Goal: Task Accomplishment & Management: Use online tool/utility

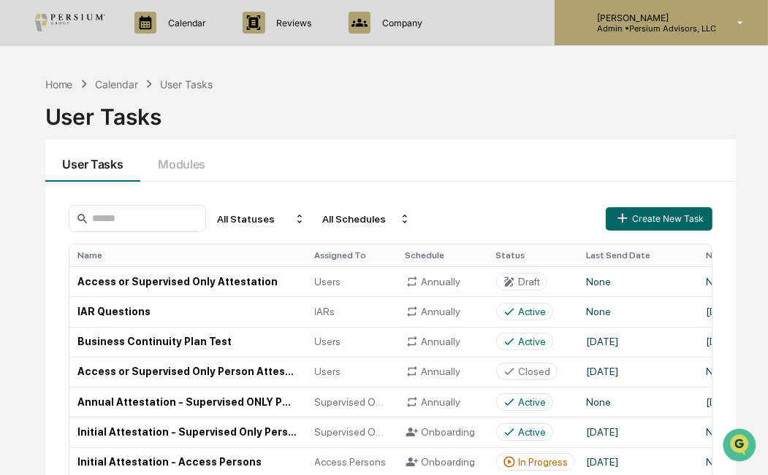
click at [648, 23] on p "Admin • Persium Advisors, LLC" at bounding box center [650, 28] width 131 height 10
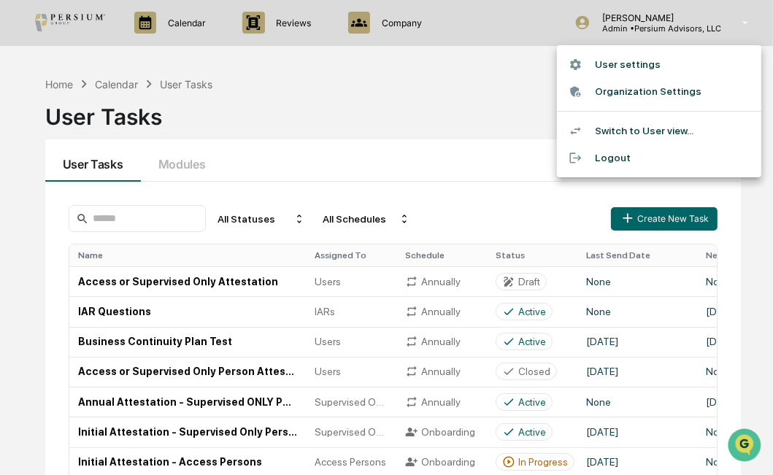
click at [651, 129] on li "Switch to User view..." at bounding box center [659, 131] width 204 height 27
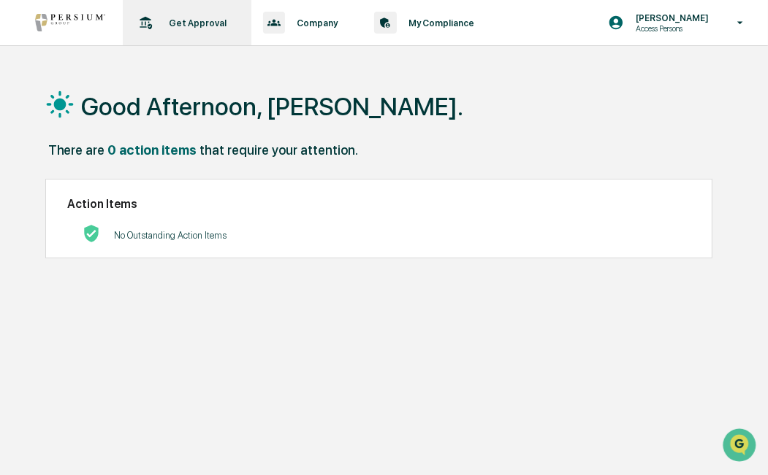
click at [207, 31] on div "Get Approval Content & Transactions" at bounding box center [186, 22] width 114 height 45
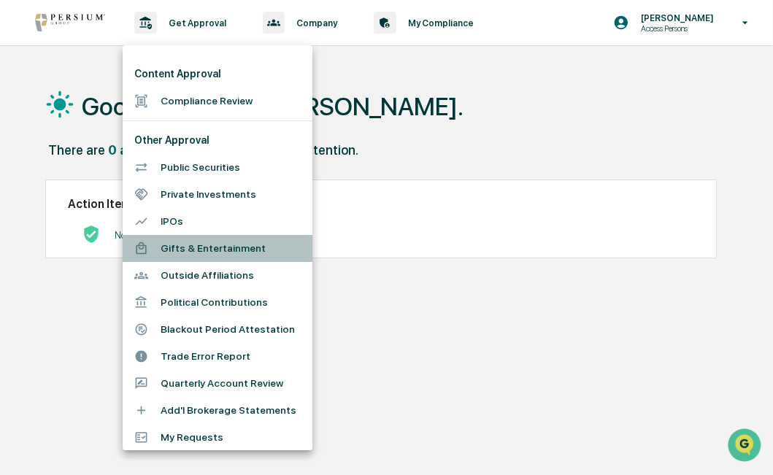
click at [223, 242] on li "Gifts & Entertainment" at bounding box center [218, 248] width 190 height 27
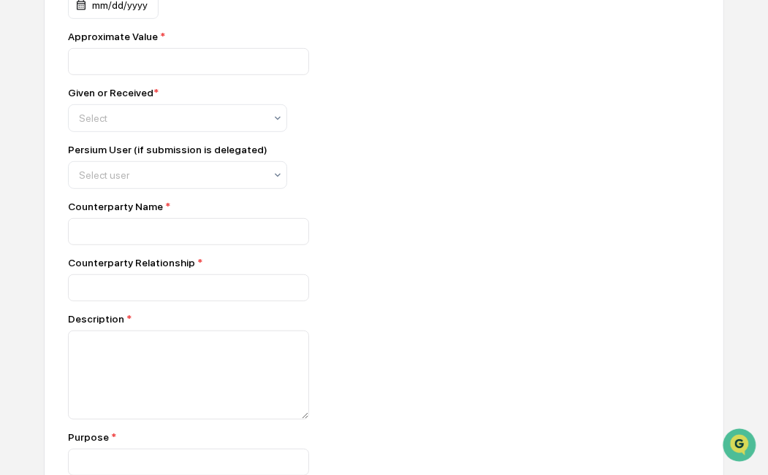
scroll to position [643, 0]
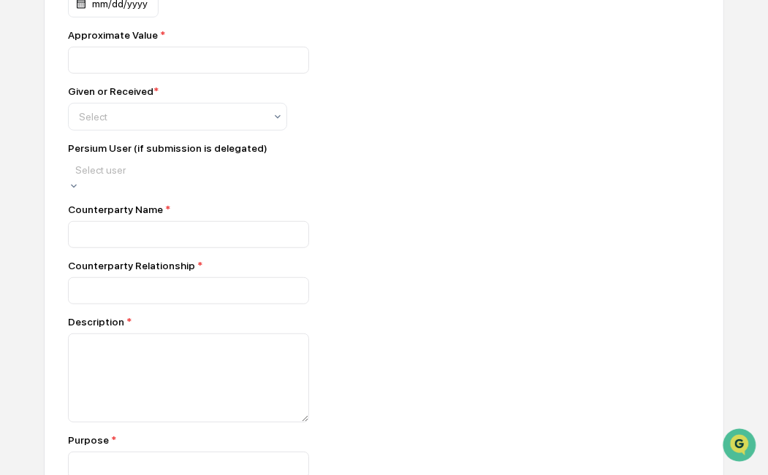
click at [238, 177] on div at bounding box center [177, 170] width 204 height 15
click at [464, 172] on div "Persium User (if submission is delegated) 18 results available. Use Up and Down…" at bounding box center [323, 167] width 511 height 50
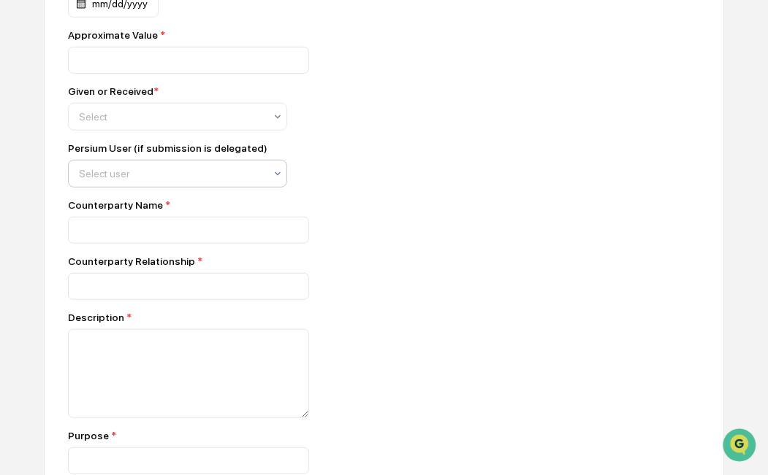
click at [145, 169] on div at bounding box center [171, 174] width 185 height 15
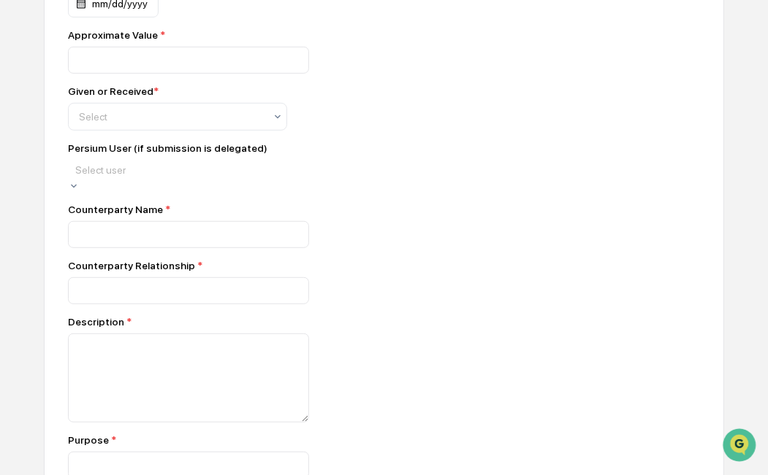
click at [167, 146] on div "Persium User (if submission is delegated)" at bounding box center [167, 148] width 199 height 12
click at [140, 169] on div at bounding box center [177, 170] width 204 height 15
click at [446, 123] on div "Given or Received * Select" at bounding box center [323, 107] width 511 height 45
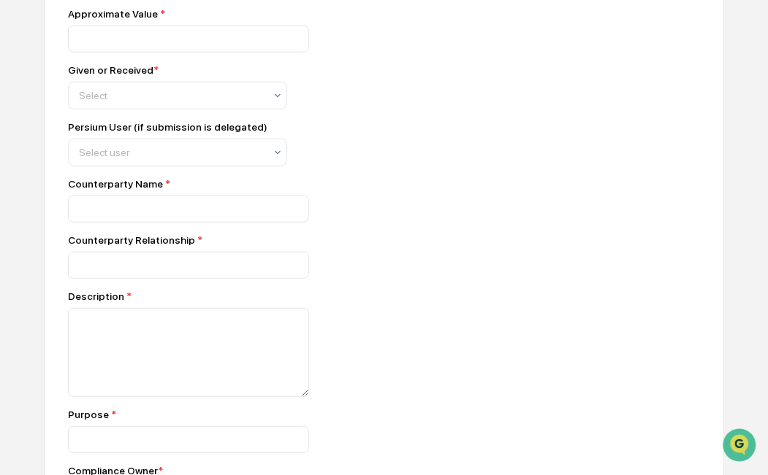
scroll to position [605, 0]
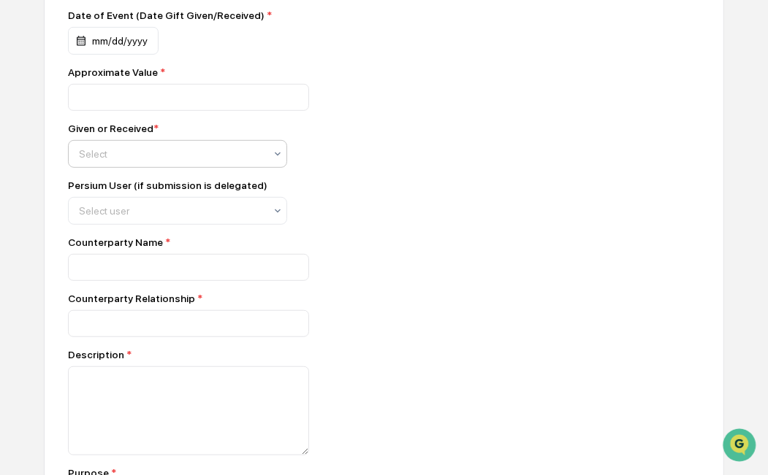
click at [243, 143] on div "Select" at bounding box center [177, 154] width 219 height 28
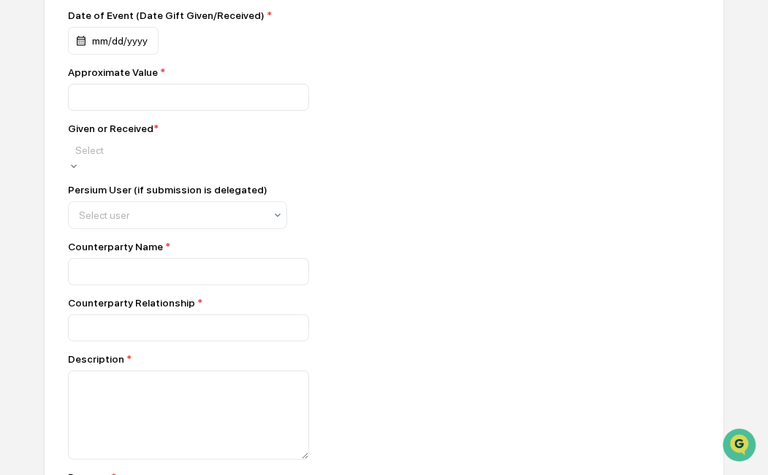
click at [440, 196] on div "Persium User (if submission is delegated) Select user" at bounding box center [323, 206] width 511 height 45
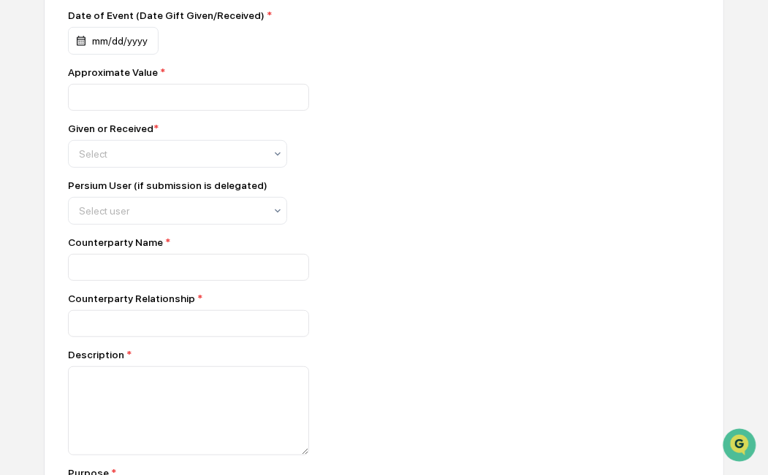
click at [452, 313] on div "Counterparty Relationship *" at bounding box center [323, 315] width 511 height 45
click at [210, 161] on div at bounding box center [171, 154] width 185 height 15
click at [401, 159] on div "Given or Received * Select" at bounding box center [323, 145] width 511 height 45
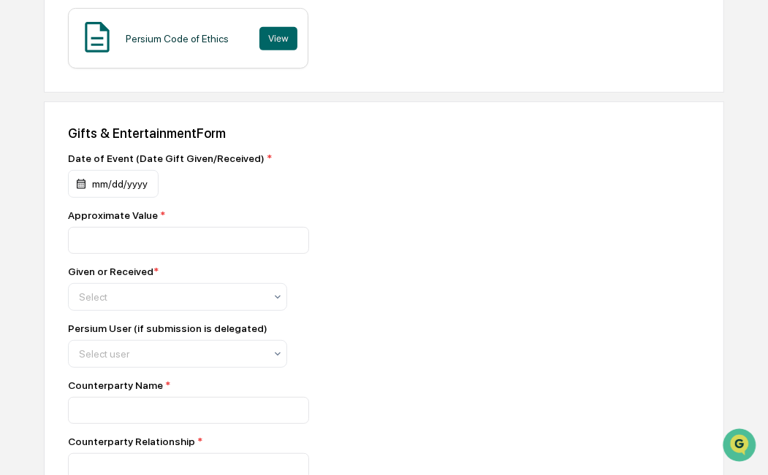
scroll to position [313, 0]
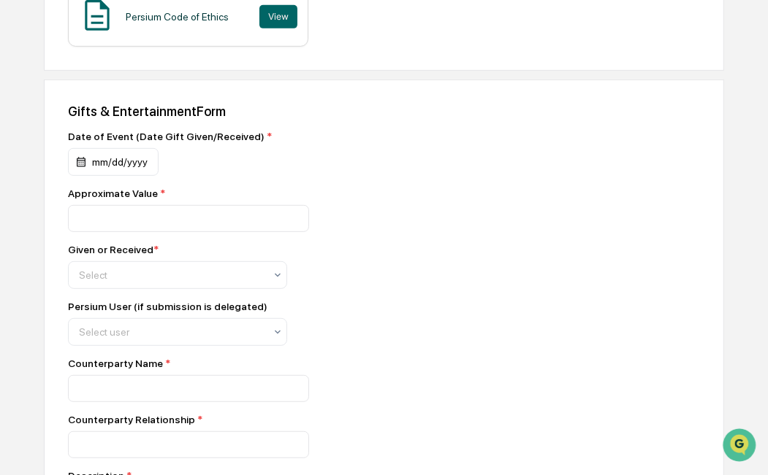
scroll to position [605, 0]
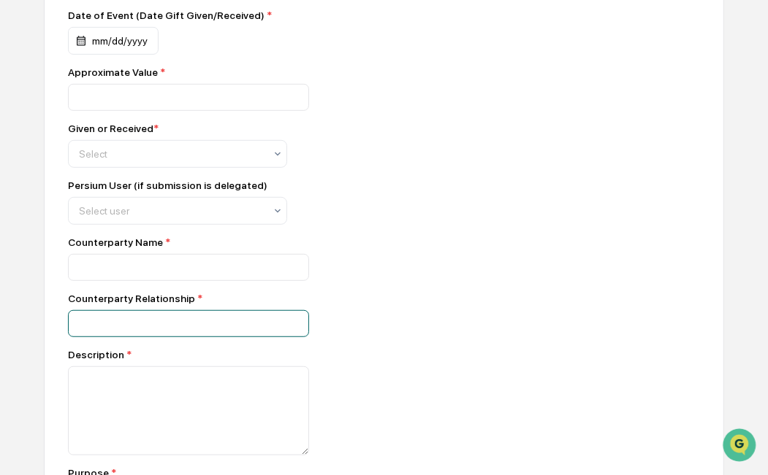
click at [254, 317] on input at bounding box center [188, 323] width 241 height 27
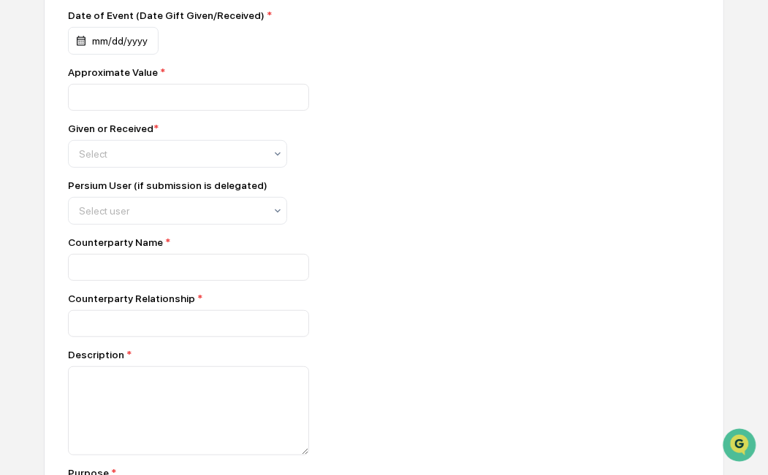
click at [462, 280] on div at bounding box center [323, 267] width 511 height 27
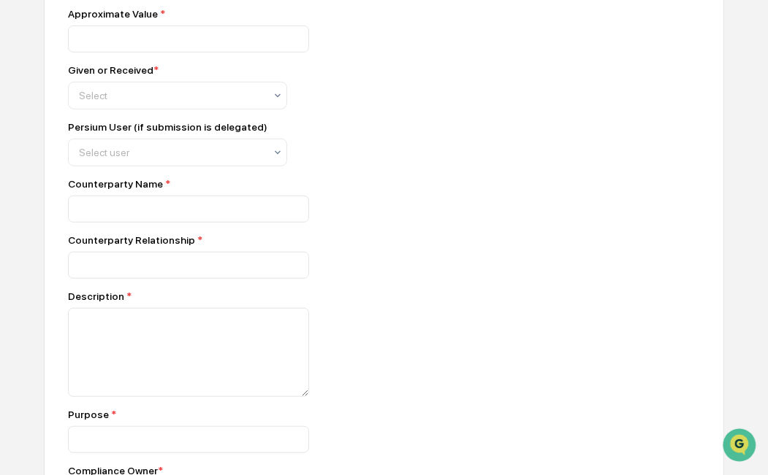
click at [413, 254] on div "Counterparty Relationship *" at bounding box center [323, 256] width 511 height 45
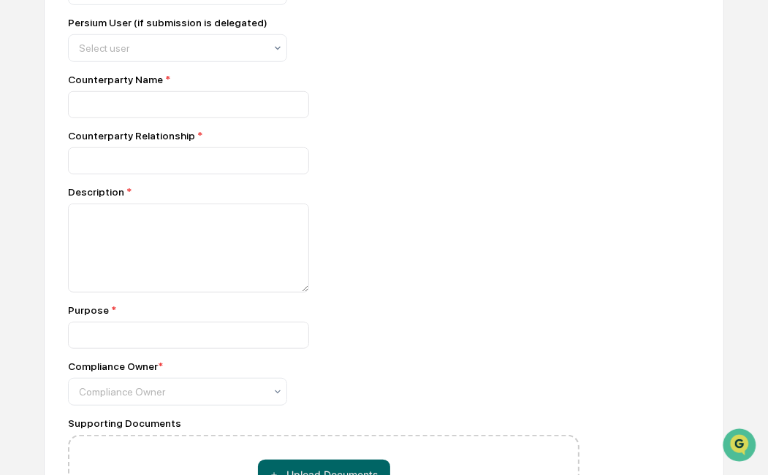
scroll to position [781, 0]
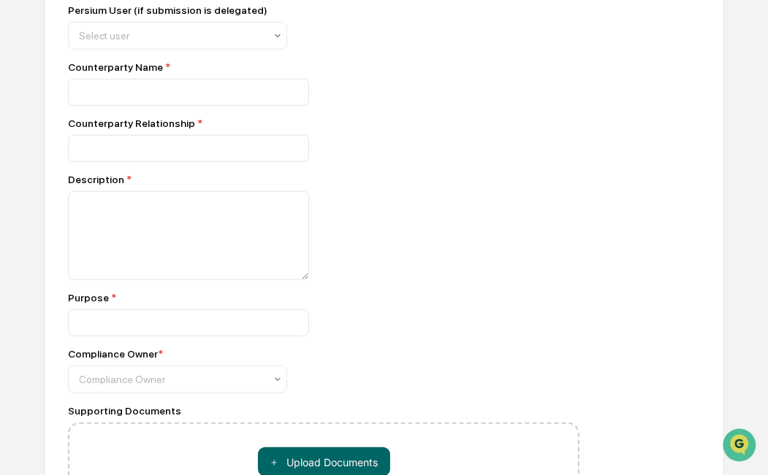
click at [425, 162] on div at bounding box center [323, 148] width 511 height 27
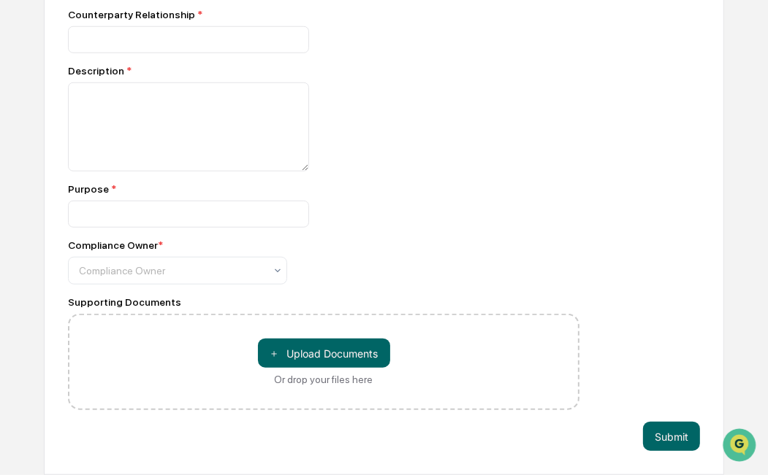
scroll to position [898, 0]
click at [234, 266] on div at bounding box center [171, 271] width 185 height 15
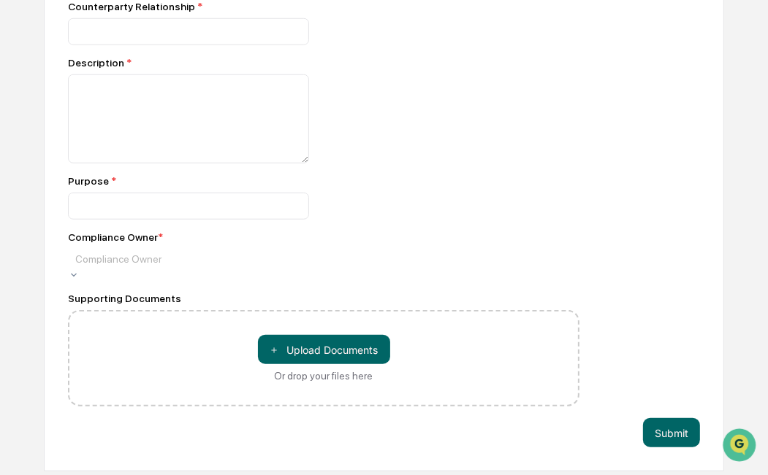
click at [422, 206] on div at bounding box center [323, 206] width 511 height 27
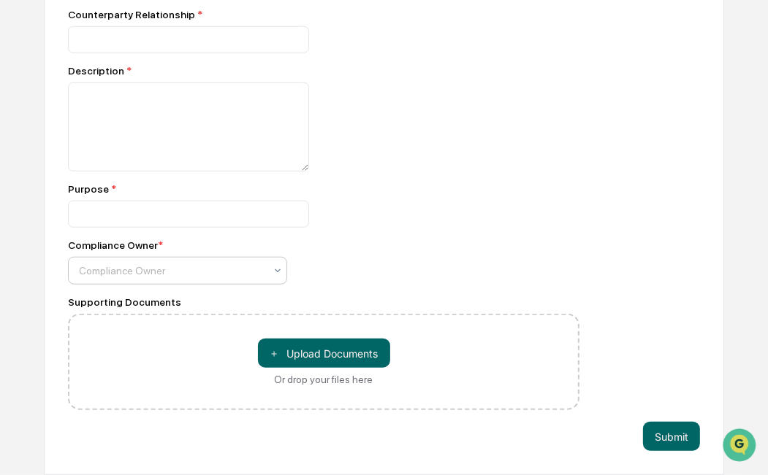
click at [136, 271] on div at bounding box center [171, 271] width 185 height 15
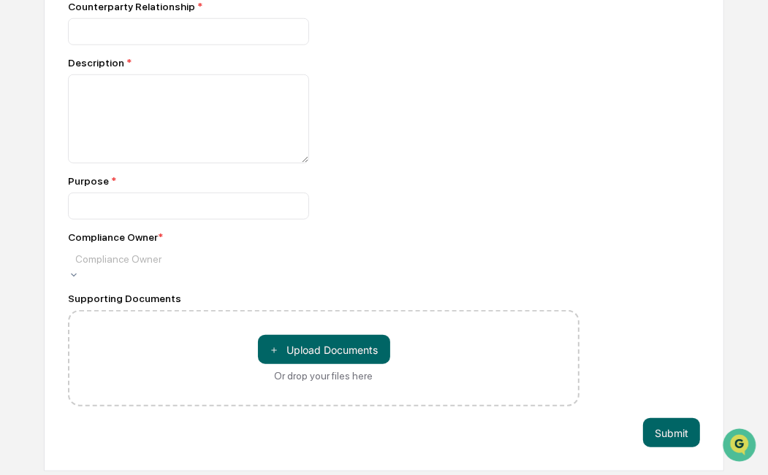
click at [421, 194] on div "Purpose *" at bounding box center [323, 197] width 511 height 45
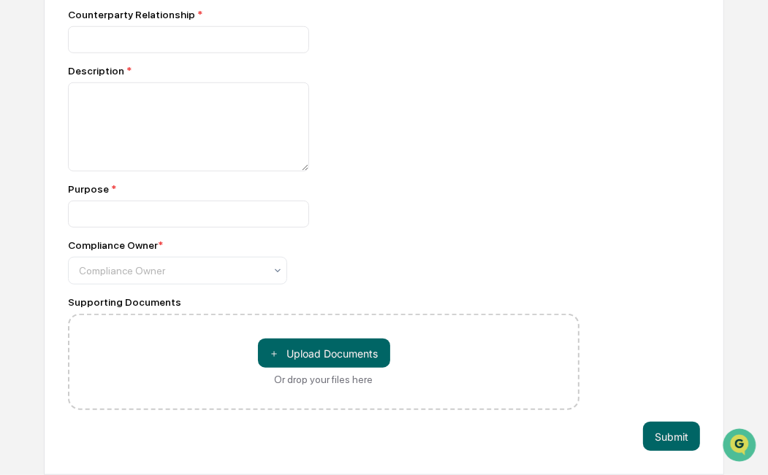
click at [407, 190] on div "Purpose *" at bounding box center [323, 189] width 511 height 12
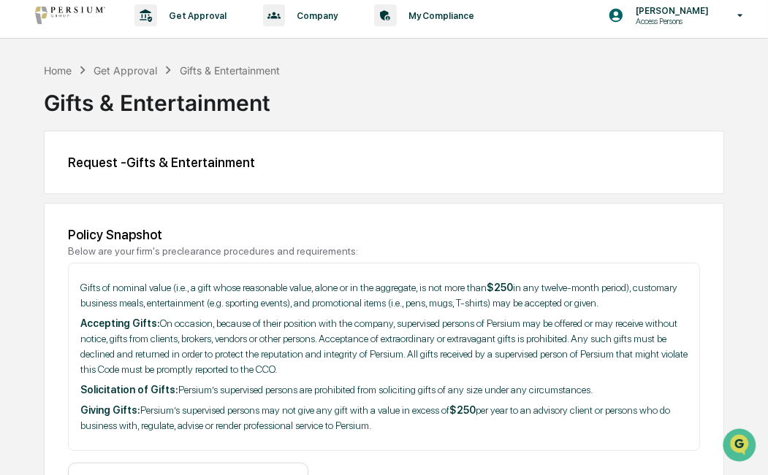
scroll to position [0, 0]
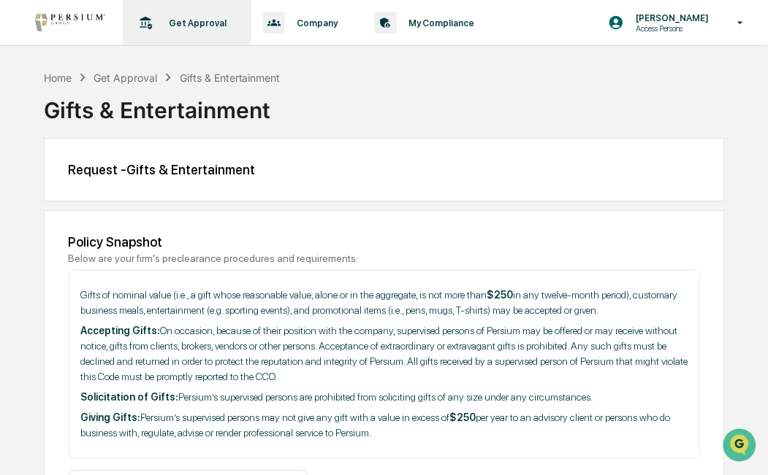
click at [164, 22] on p "Get Approval" at bounding box center [195, 23] width 77 height 11
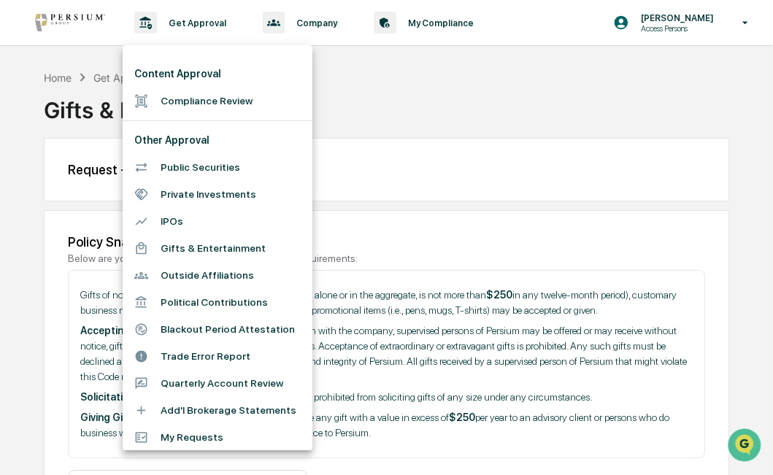
click at [505, 134] on div at bounding box center [386, 237] width 773 height 475
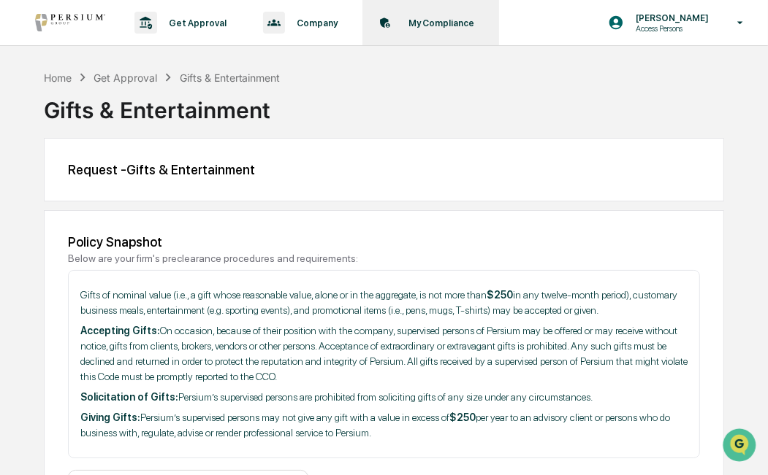
click at [427, 28] on div "My Compliance Data, Deadlines & Settings" at bounding box center [429, 22] width 122 height 45
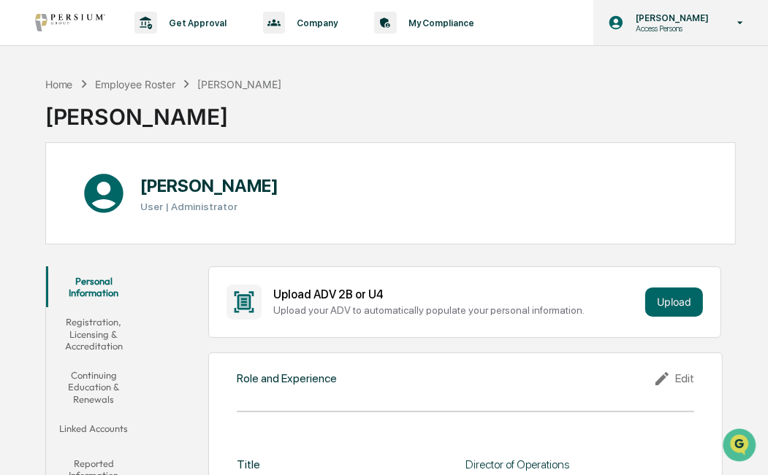
click at [613, 12] on div "Alison Gould Access Persons" at bounding box center [680, 22] width 175 height 45
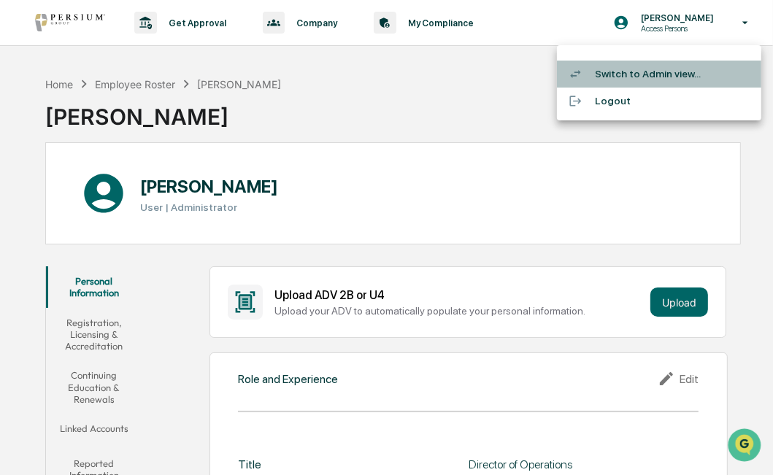
click at [640, 74] on li "Switch to Admin view..." at bounding box center [659, 74] width 204 height 27
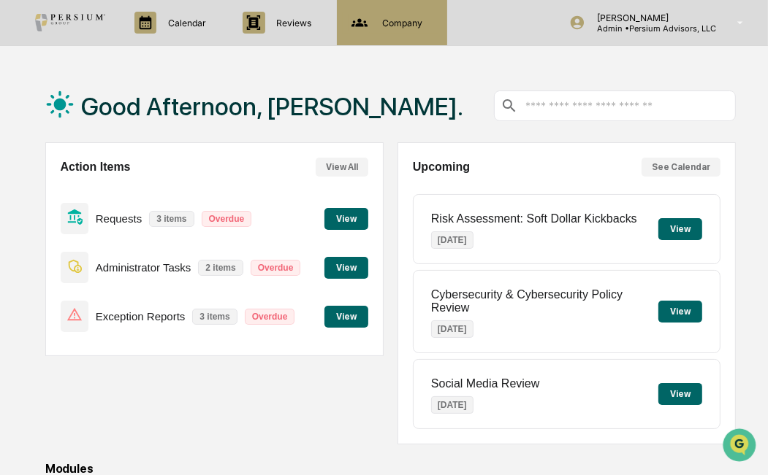
click at [391, 31] on div "Company People, Data, Settings" at bounding box center [391, 23] width 96 height 22
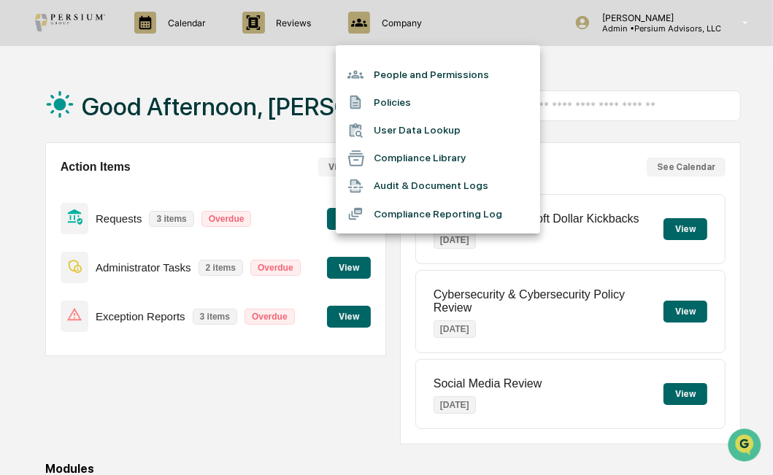
click at [411, 152] on li "Compliance Library" at bounding box center [438, 159] width 204 height 28
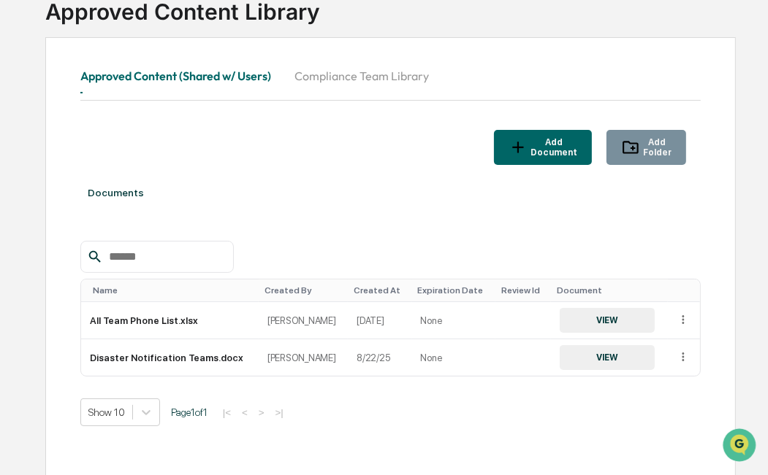
click at [371, 79] on button "Compliance Team Library" at bounding box center [362, 75] width 158 height 35
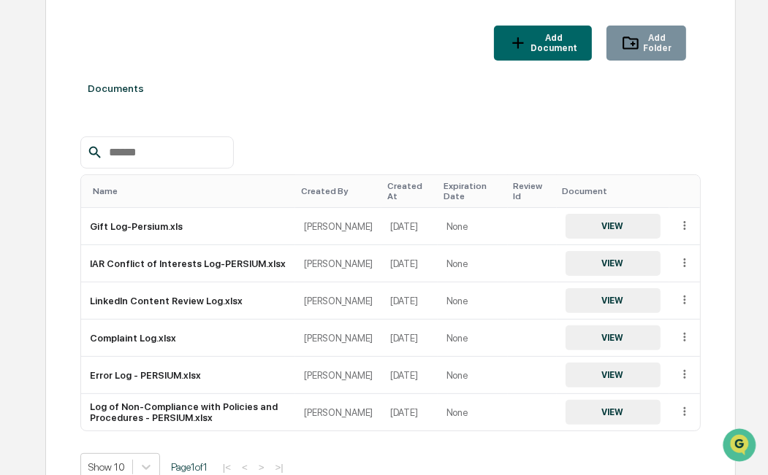
scroll to position [191, 0]
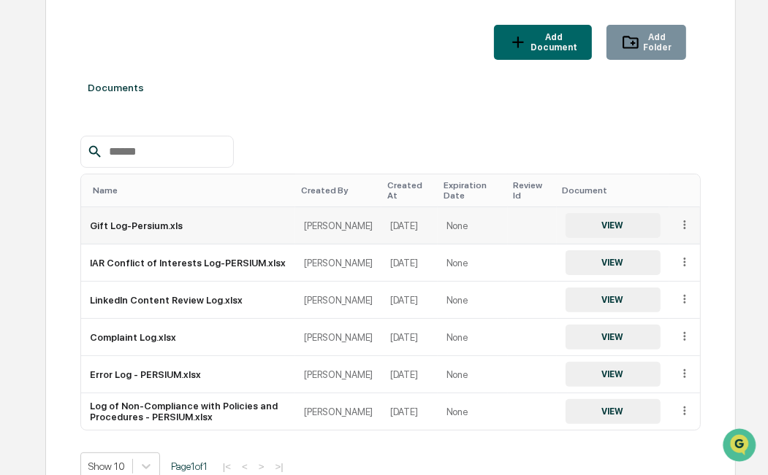
click at [684, 232] on icon at bounding box center [685, 225] width 14 height 14
click at [668, 253] on div "Change Folder" at bounding box center [650, 245] width 81 height 23
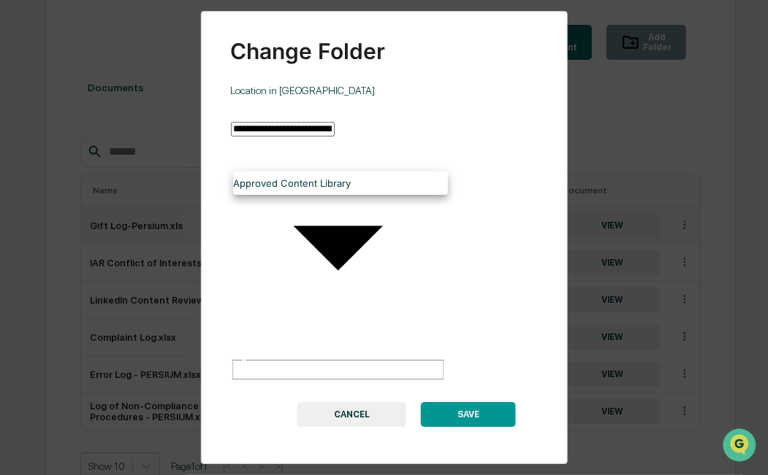
click at [382, 153] on body "**********" at bounding box center [384, 174] width 768 height 730
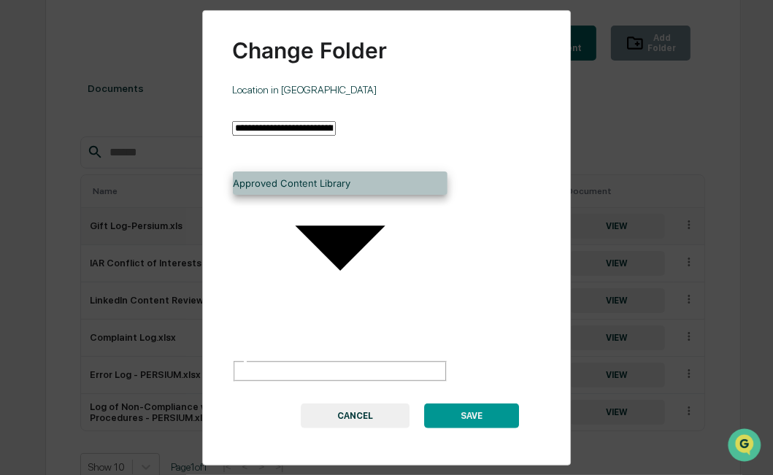
click at [343, 188] on li "Approved Content Library" at bounding box center [340, 183] width 215 height 12
type input "**********"
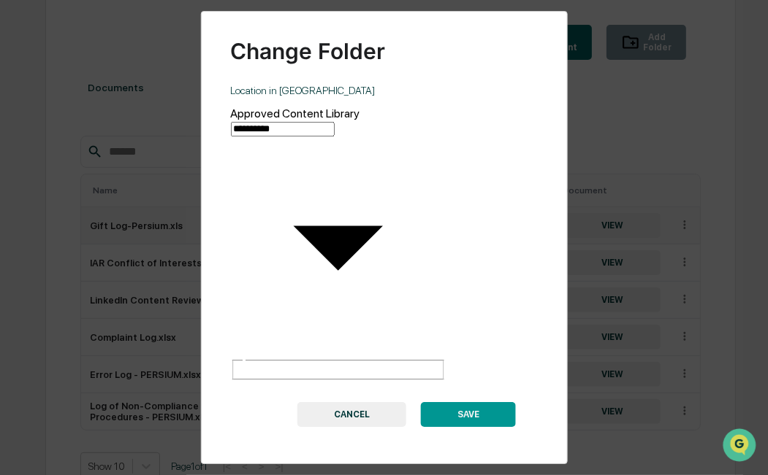
click at [483, 402] on button "SAVE" at bounding box center [468, 414] width 95 height 25
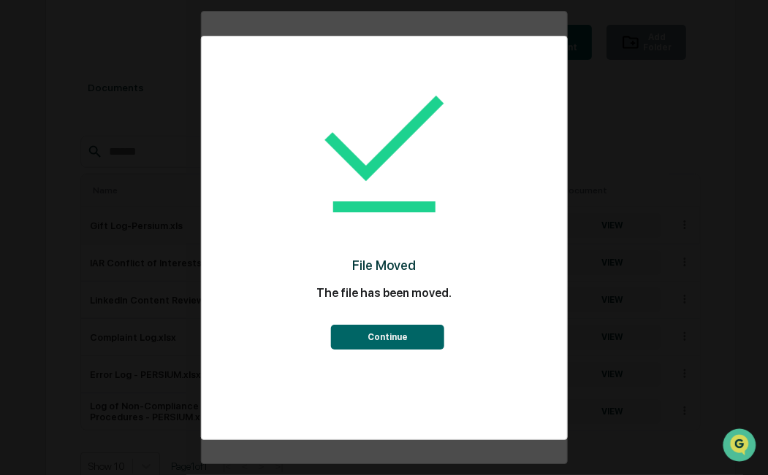
click at [383, 348] on button "Continue" at bounding box center [387, 337] width 113 height 25
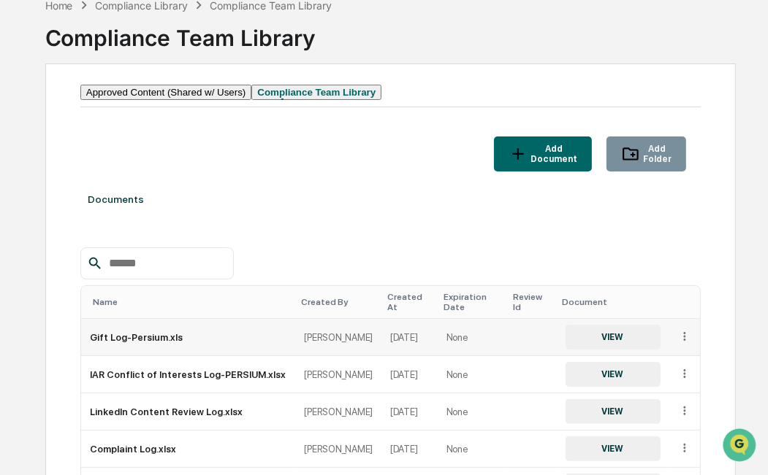
scroll to position [0, 0]
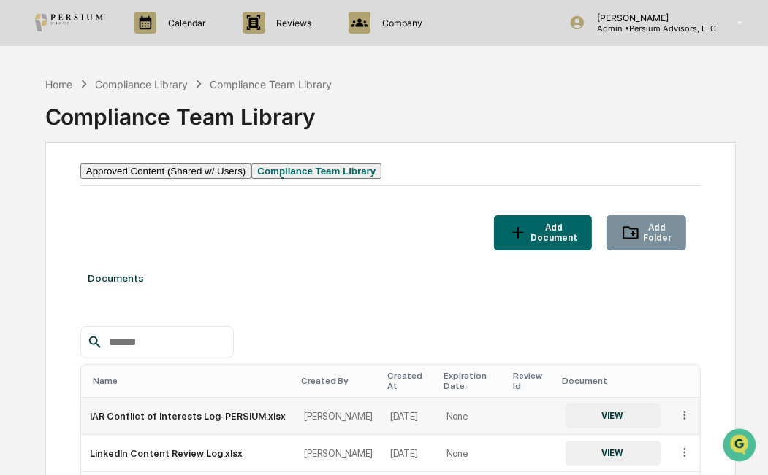
click at [129, 179] on button "Approved Content (Shared w/ Users)" at bounding box center [166, 171] width 172 height 15
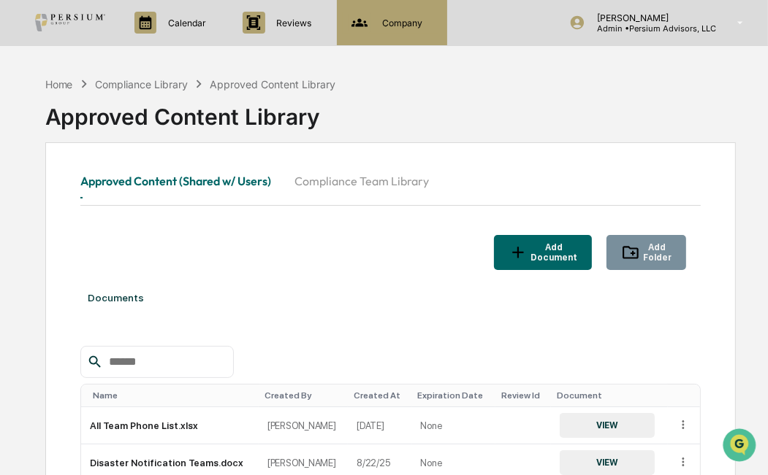
click at [395, 20] on p "Company" at bounding box center [399, 23] width 59 height 11
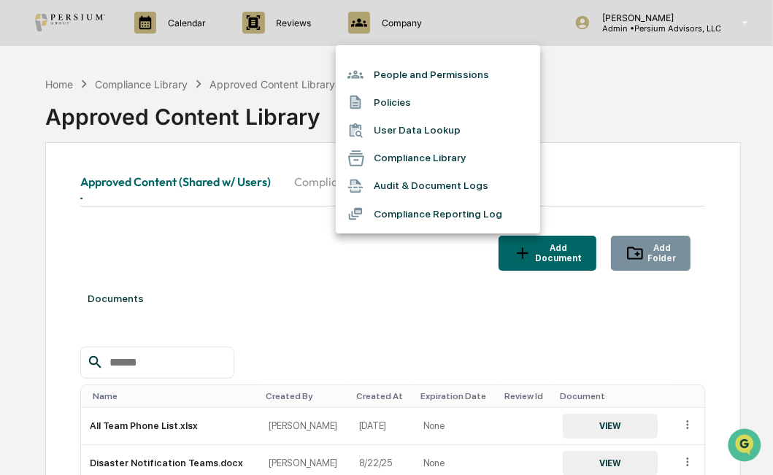
click at [355, 276] on div at bounding box center [386, 237] width 773 height 475
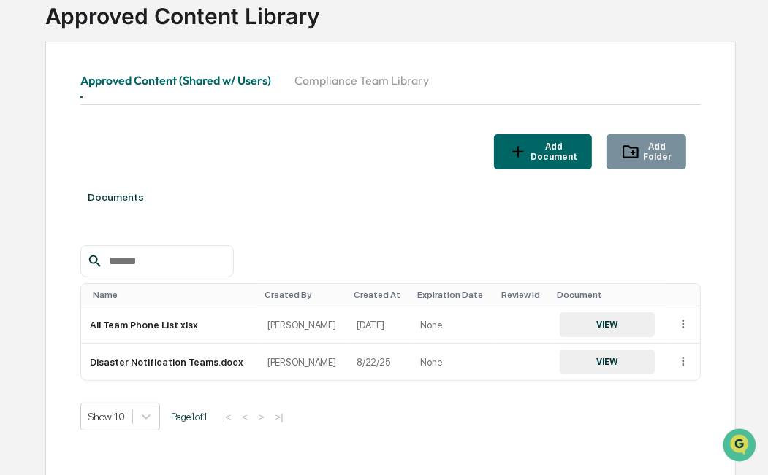
scroll to position [105, 0]
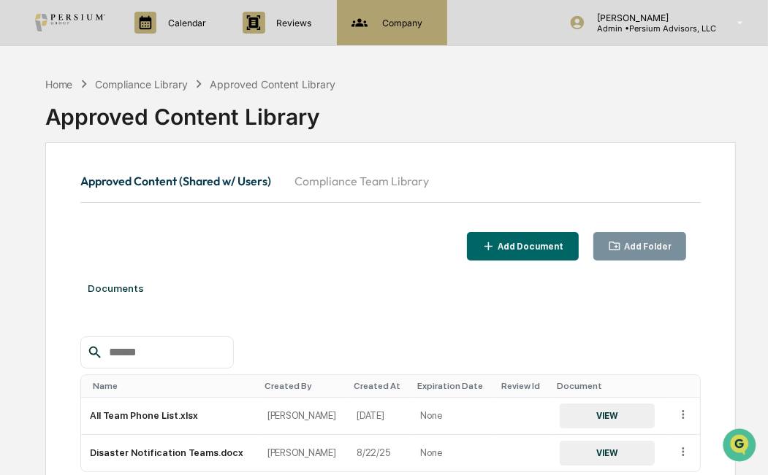
click at [412, 24] on p "Company" at bounding box center [399, 23] width 59 height 11
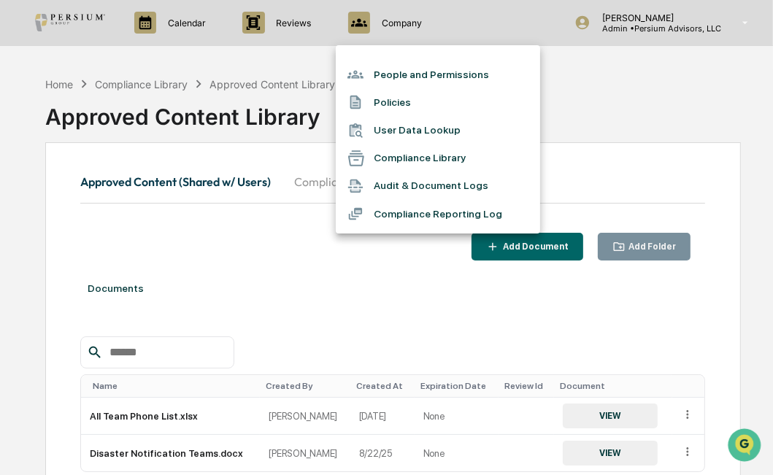
click at [428, 298] on div at bounding box center [386, 237] width 773 height 475
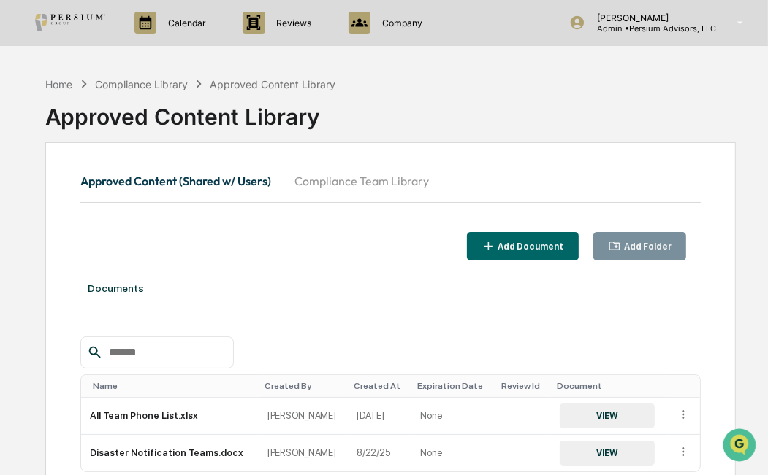
click at [397, 184] on button "Compliance Team Library" at bounding box center [362, 181] width 158 height 35
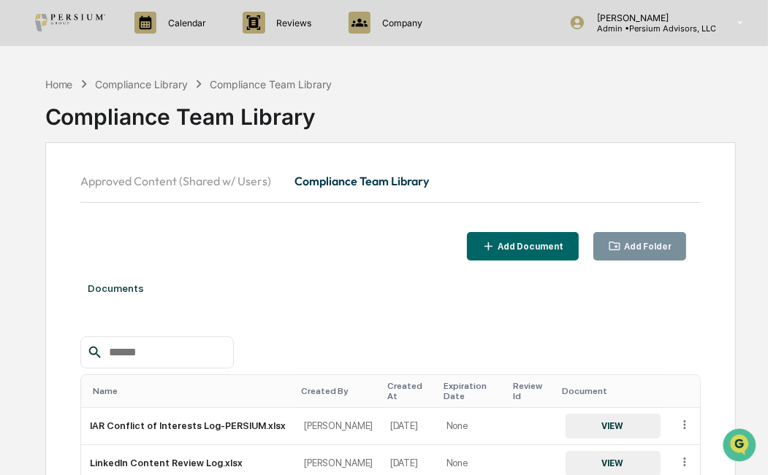
click at [242, 194] on button "Approved Content (Shared w/ Users)" at bounding box center [181, 181] width 202 height 35
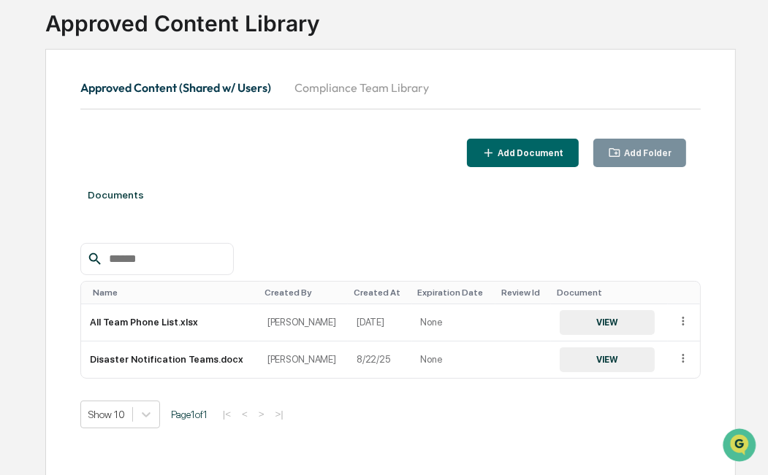
scroll to position [105, 0]
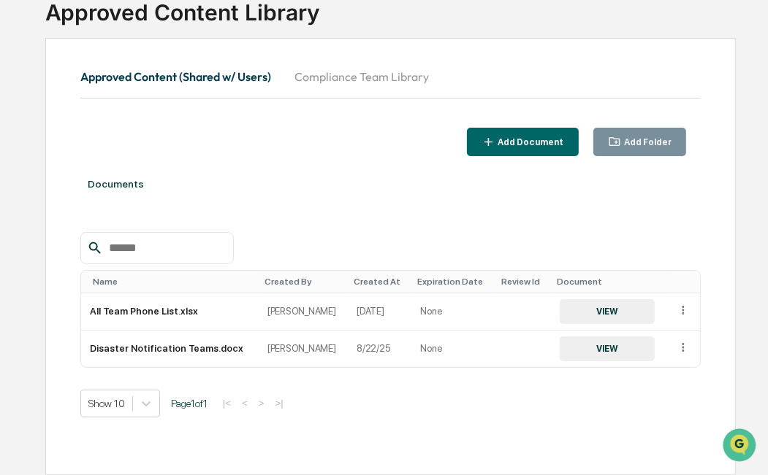
click at [153, 181] on div "Documents" at bounding box center [390, 184] width 620 height 41
click at [116, 181] on div "Documents" at bounding box center [390, 184] width 620 height 41
click at [650, 146] on div "Add Folder" at bounding box center [640, 142] width 64 height 14
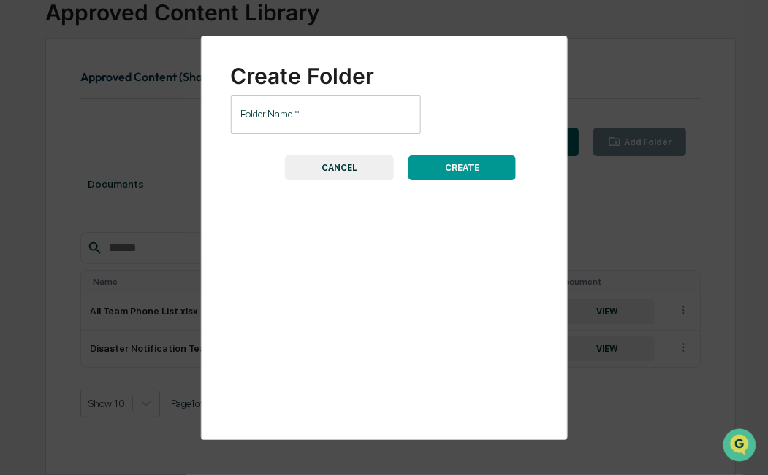
click at [367, 180] on button "CANCEL" at bounding box center [339, 168] width 109 height 25
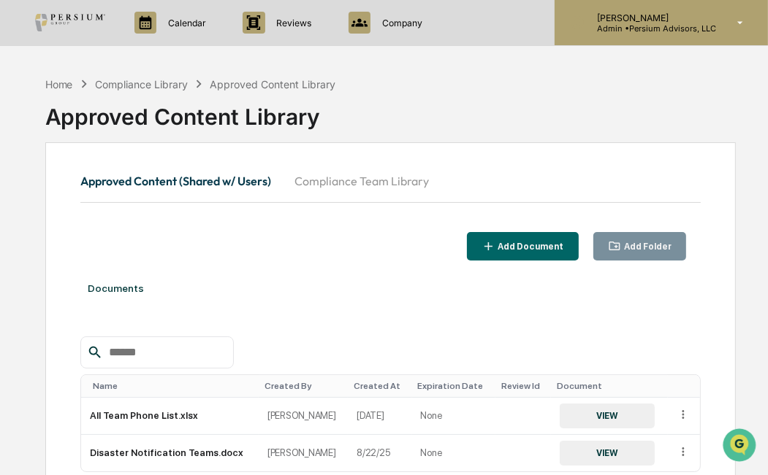
click at [701, 23] on p "Admin • Persium Advisors, LLC" at bounding box center [650, 28] width 131 height 10
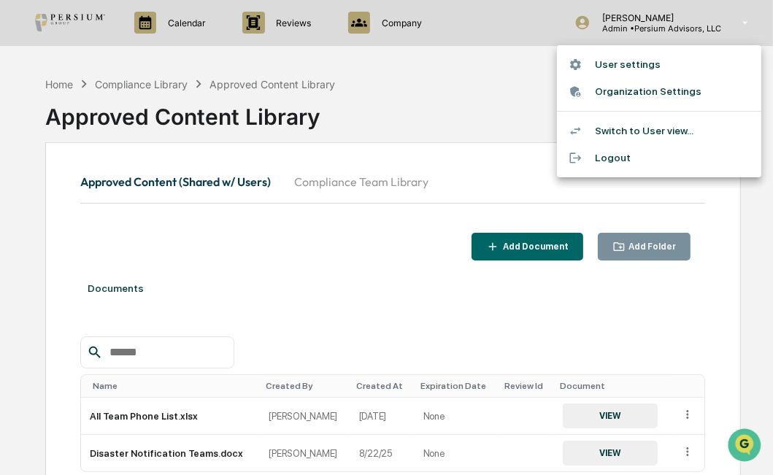
click at [613, 165] on li "Logout" at bounding box center [659, 158] width 204 height 27
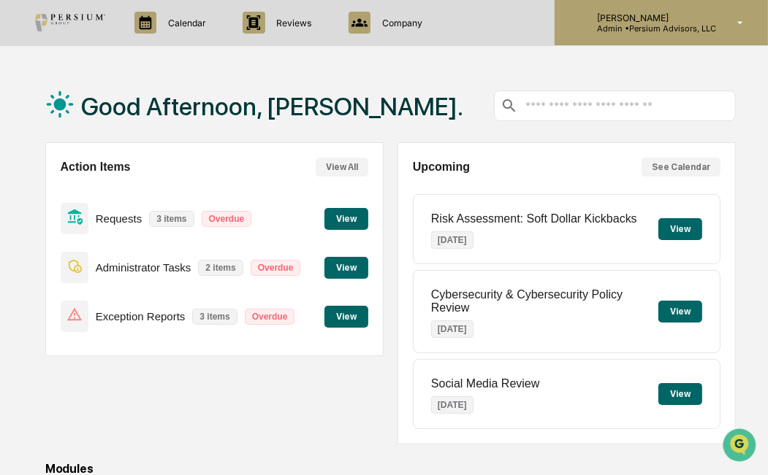
click at [641, 12] on div "[PERSON_NAME] Admin • Persium Advisors, LLC" at bounding box center [660, 22] width 213 height 45
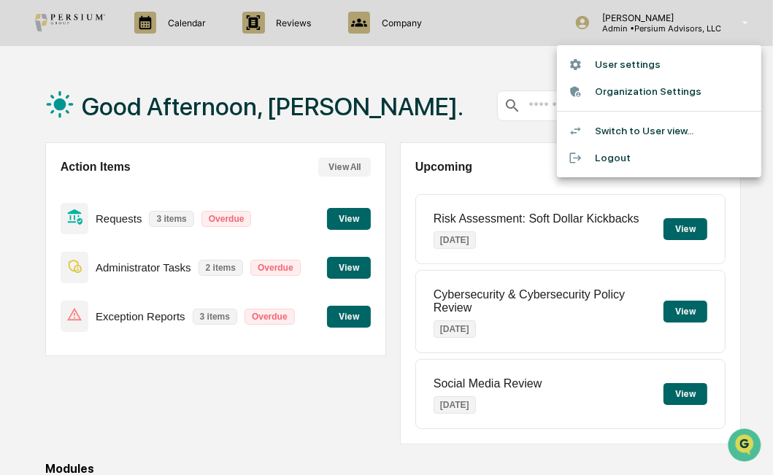
click at [637, 112] on ul "User settings Organization Settings Switch to User view... Logout" at bounding box center [659, 111] width 204 height 132
click at [631, 126] on li "Switch to User view..." at bounding box center [659, 131] width 204 height 27
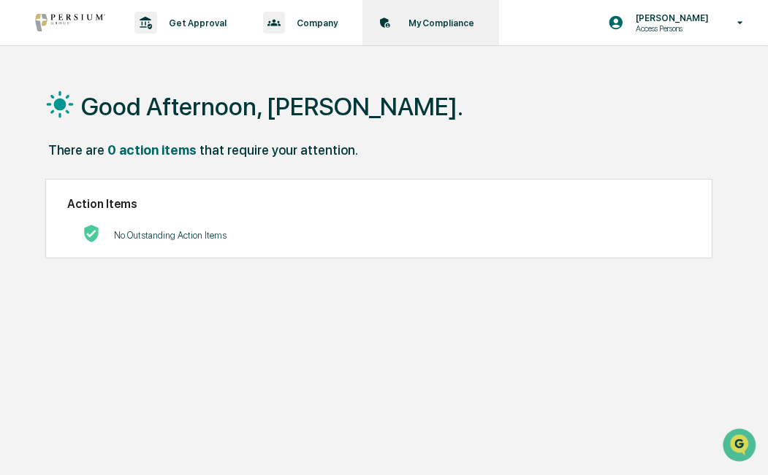
click at [448, 21] on p "My Compliance" at bounding box center [439, 23] width 85 height 11
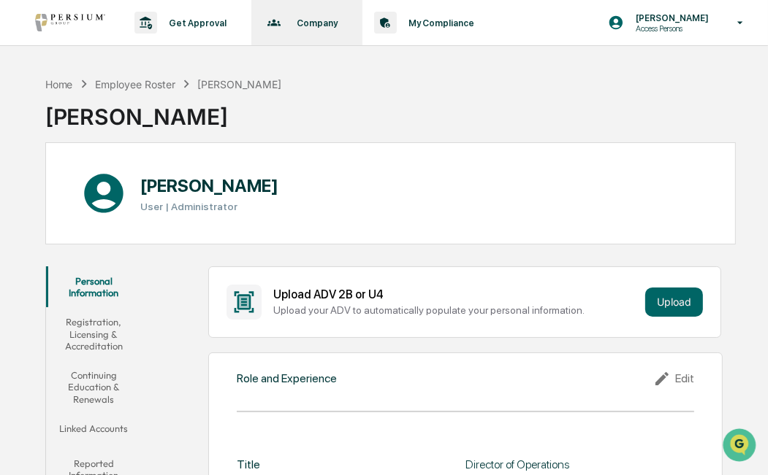
click at [318, 20] on p "Company" at bounding box center [315, 23] width 60 height 11
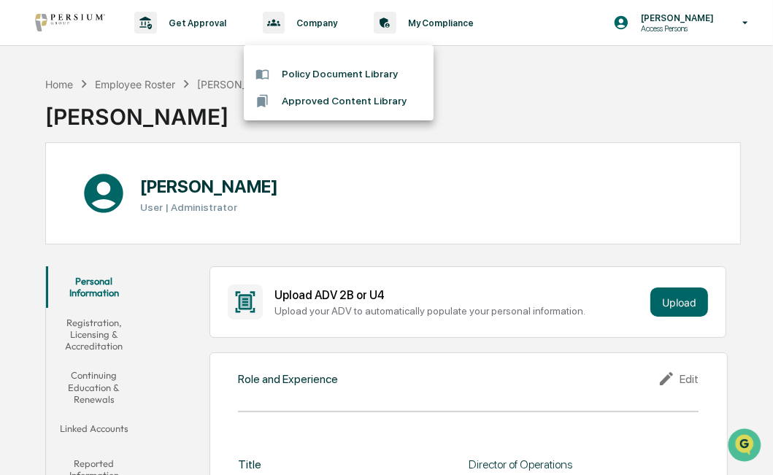
click at [325, 98] on li "Approved Content Library" at bounding box center [339, 101] width 190 height 27
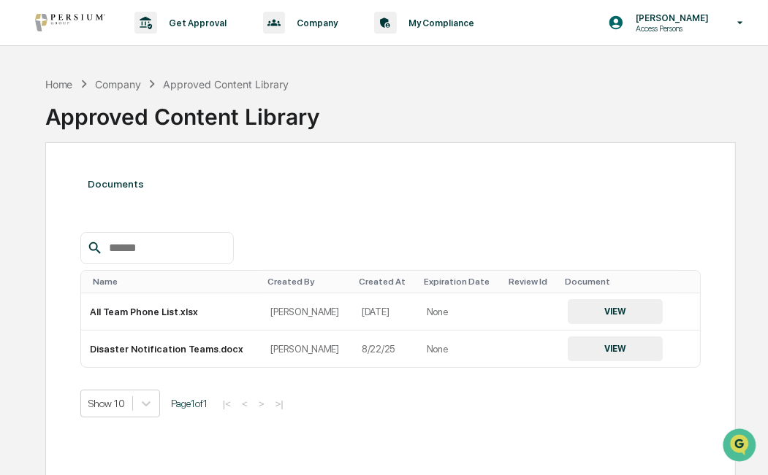
click at [156, 187] on div "Documents" at bounding box center [390, 184] width 620 height 41
click at [296, 26] on p "Company" at bounding box center [315, 23] width 60 height 11
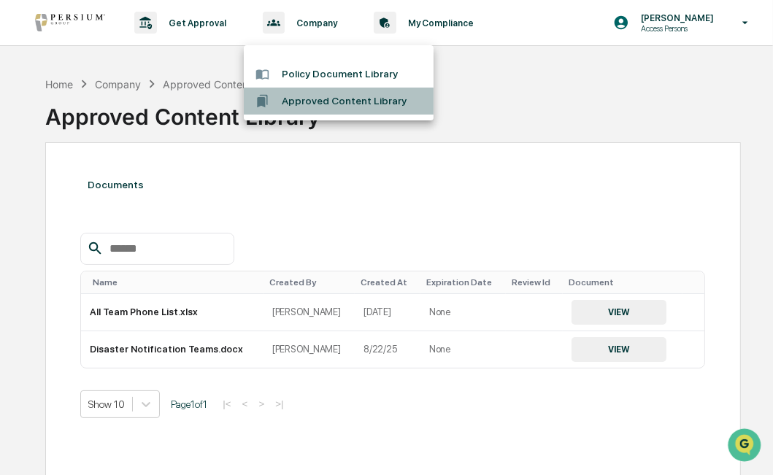
click at [313, 93] on li "Approved Content Library" at bounding box center [339, 101] width 190 height 27
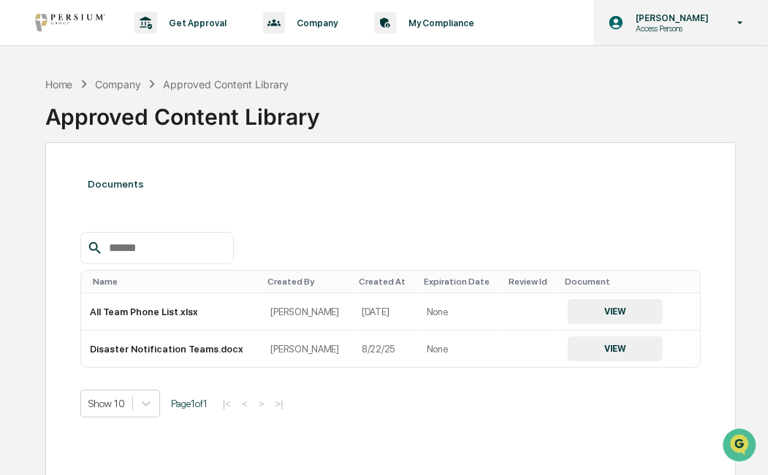
click at [689, 1] on div "Alison Gould Access Persons" at bounding box center [680, 22] width 175 height 45
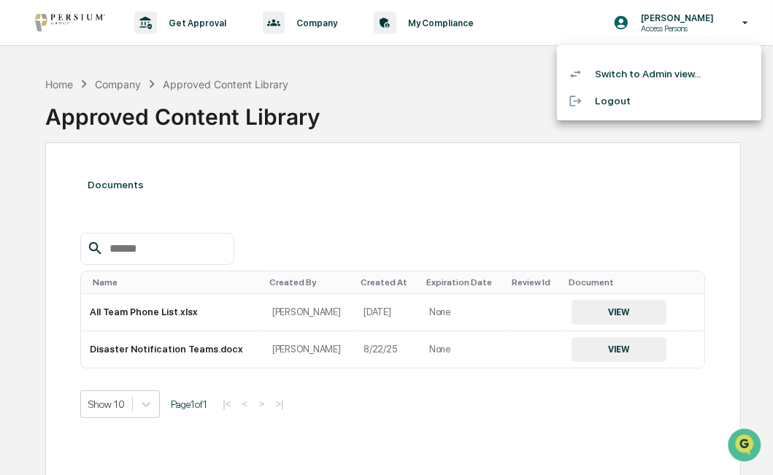
click at [654, 70] on li "Switch to Admin view..." at bounding box center [659, 74] width 204 height 27
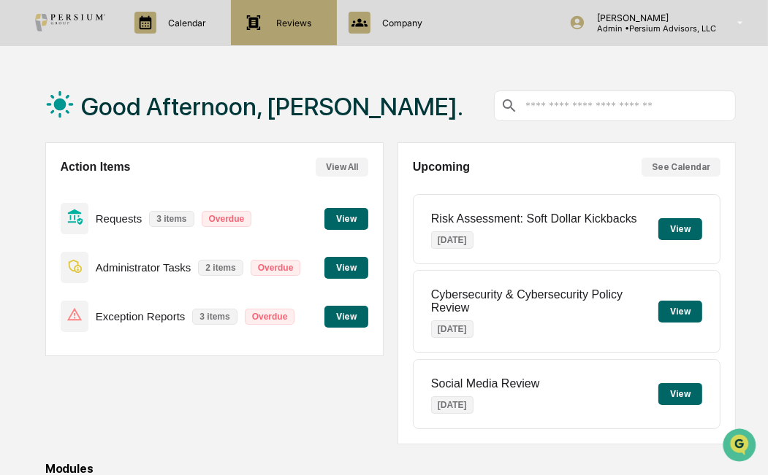
click at [288, 28] on p "Reviews" at bounding box center [292, 23] width 54 height 11
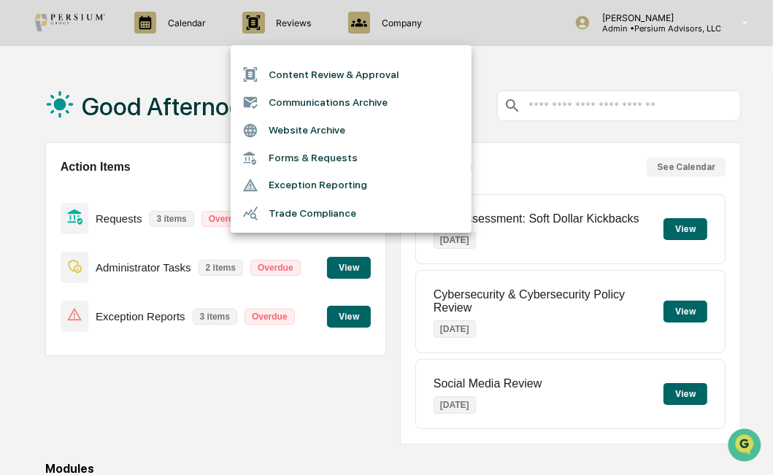
click at [379, 26] on div at bounding box center [386, 237] width 773 height 475
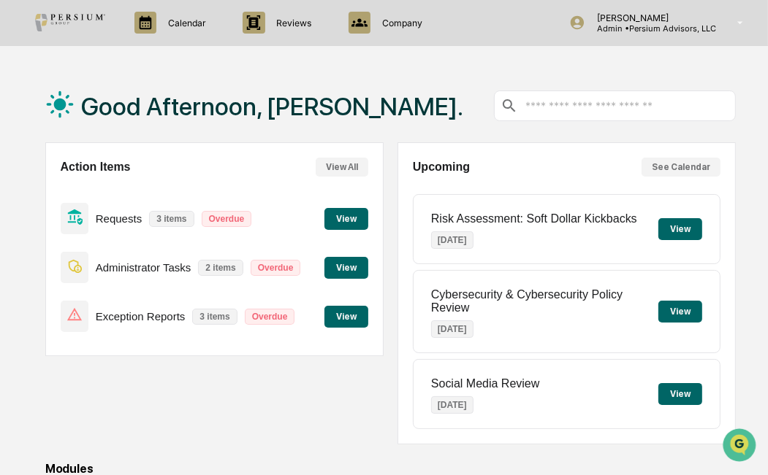
click at [400, 22] on p "Company" at bounding box center [399, 23] width 59 height 11
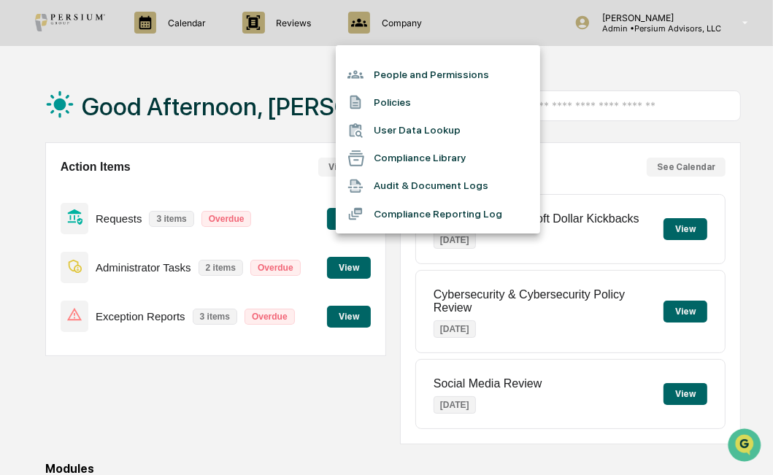
click at [432, 158] on li "Compliance Library" at bounding box center [438, 159] width 204 height 28
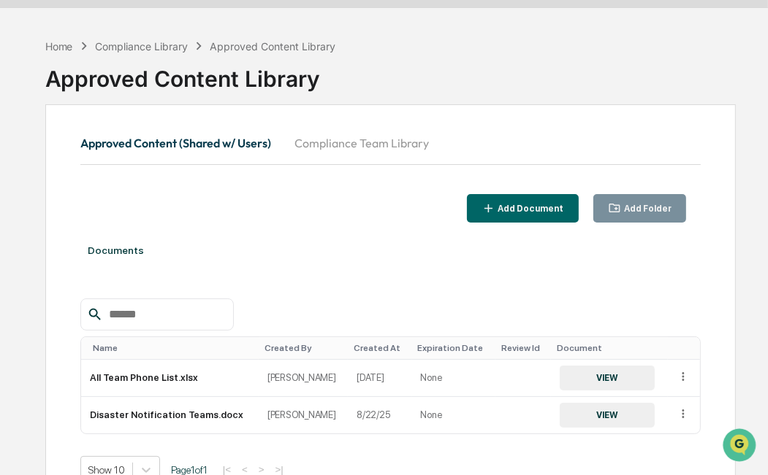
scroll to position [58, 0]
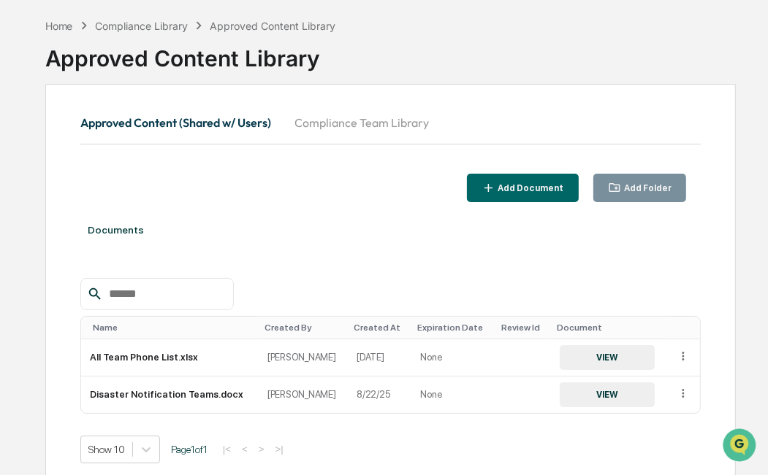
click at [353, 242] on div "Documents" at bounding box center [390, 230] width 620 height 41
click at [543, 188] on div "Add Document" at bounding box center [529, 188] width 69 height 10
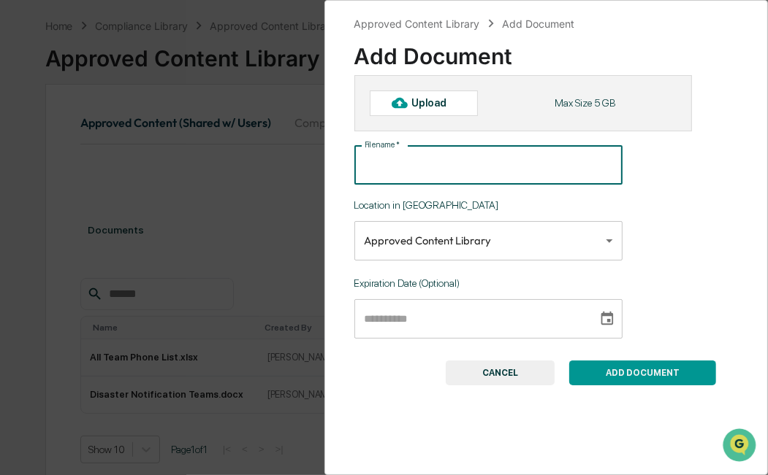
click at [433, 161] on input "File name   *" at bounding box center [488, 165] width 269 height 39
click at [429, 105] on div "Upload" at bounding box center [434, 103] width 47 height 12
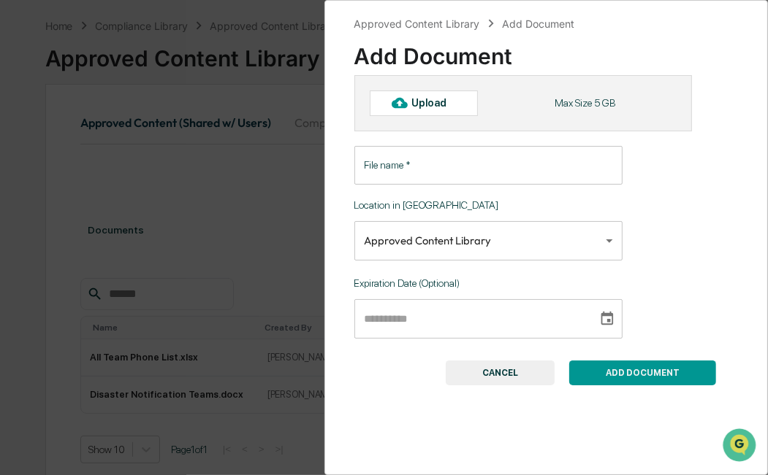
type input "**********"
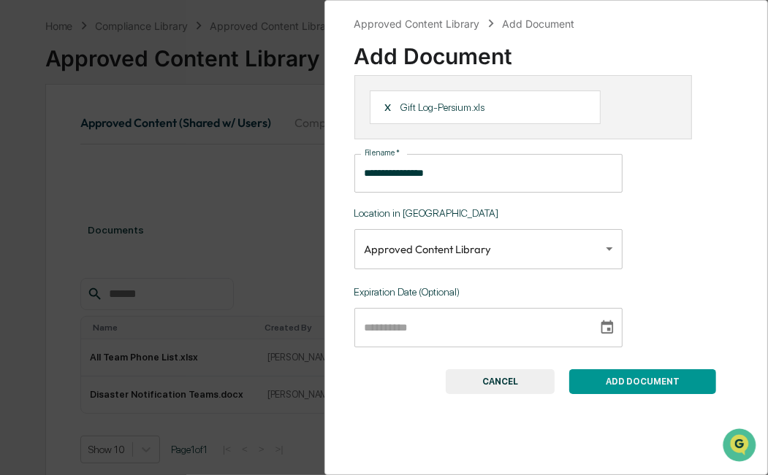
click at [663, 382] on button "ADD DOCUMENT" at bounding box center [642, 382] width 147 height 25
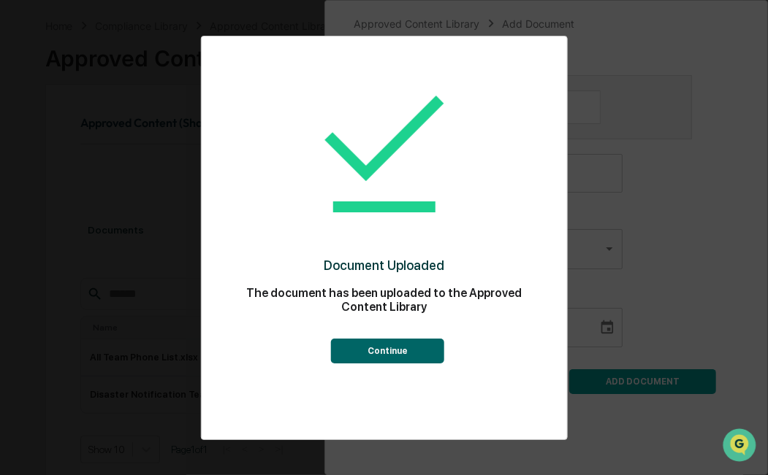
click at [408, 348] on button "Continue" at bounding box center [387, 351] width 113 height 25
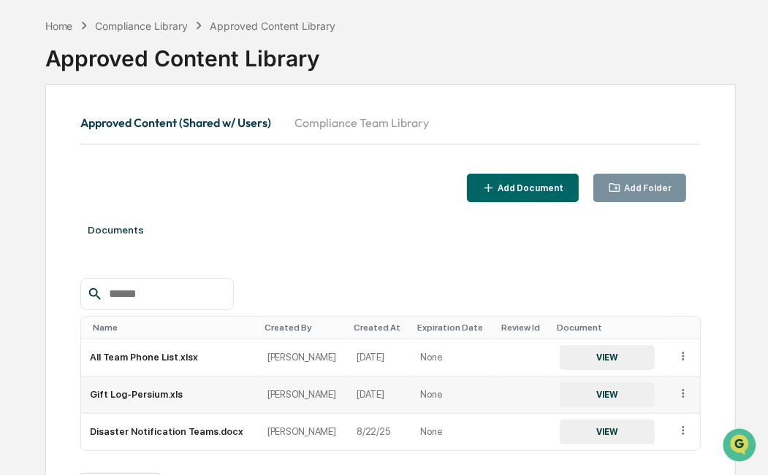
click at [587, 397] on button "VIEW" at bounding box center [606, 395] width 95 height 25
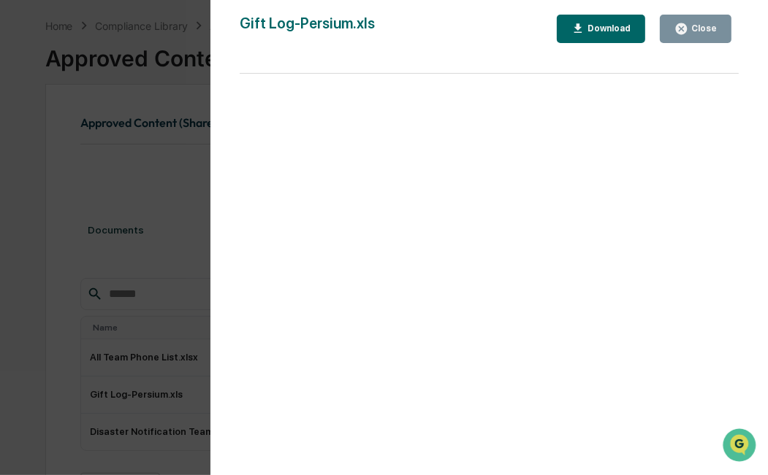
click at [99, 114] on div "Version History 09/22/2025, 05:59 PM Alison Gould Gift Log-Persium.xls Close Do…" at bounding box center [384, 237] width 768 height 475
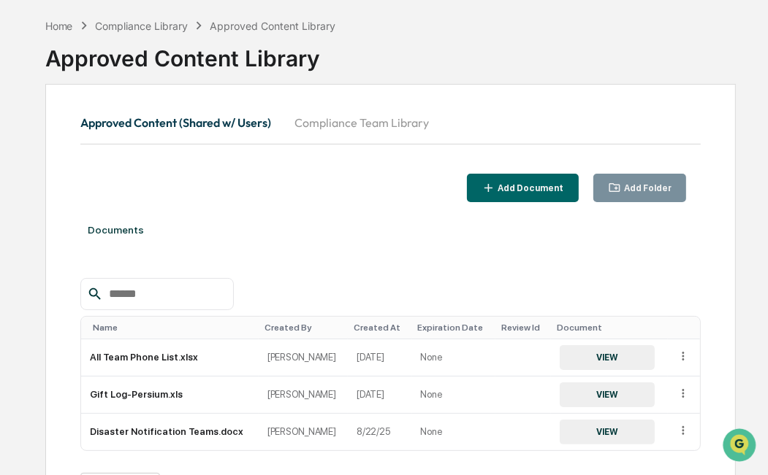
click at [567, 70] on div "Approved Content Library" at bounding box center [390, 53] width 691 height 38
click at [46, 170] on div "Approved Content (Shared w/ Users) Compliance Team Library Add Document Add Fol…" at bounding box center [390, 321] width 691 height 475
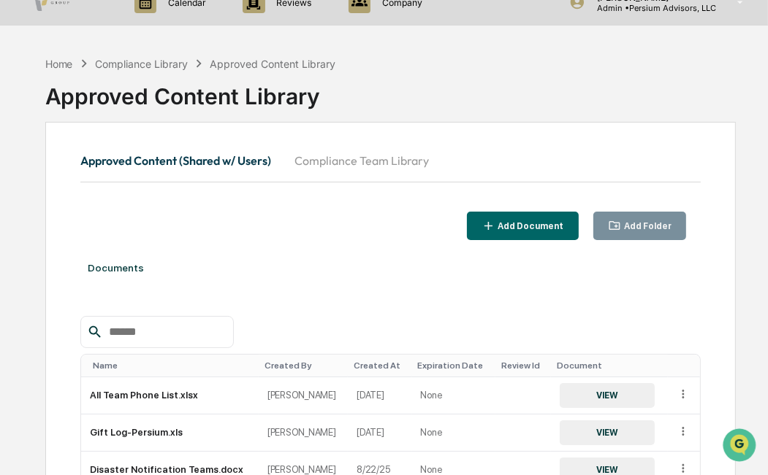
scroll to position [0, 0]
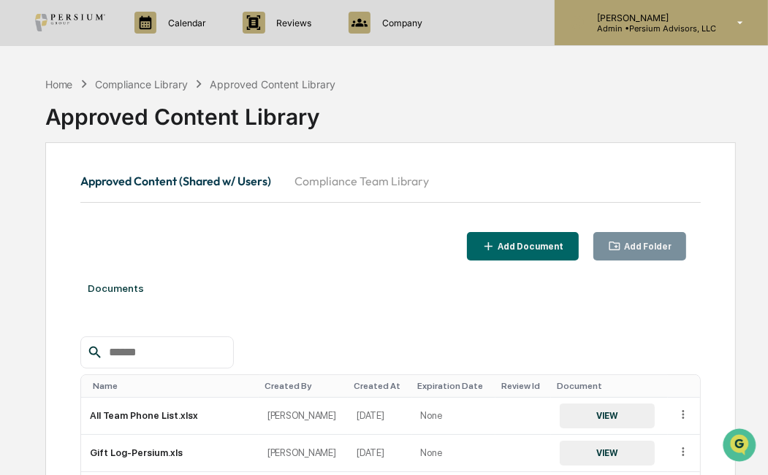
click at [605, 32] on p "Admin • Persium Advisors, LLC" at bounding box center [650, 28] width 131 height 10
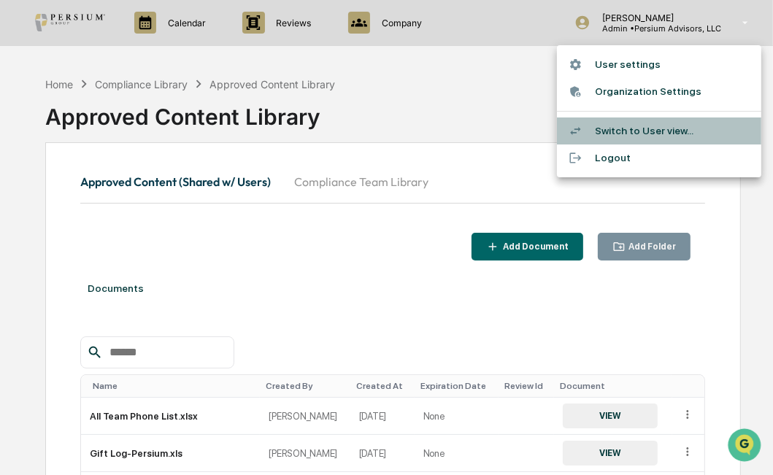
click at [654, 130] on li "Switch to User view..." at bounding box center [659, 131] width 204 height 27
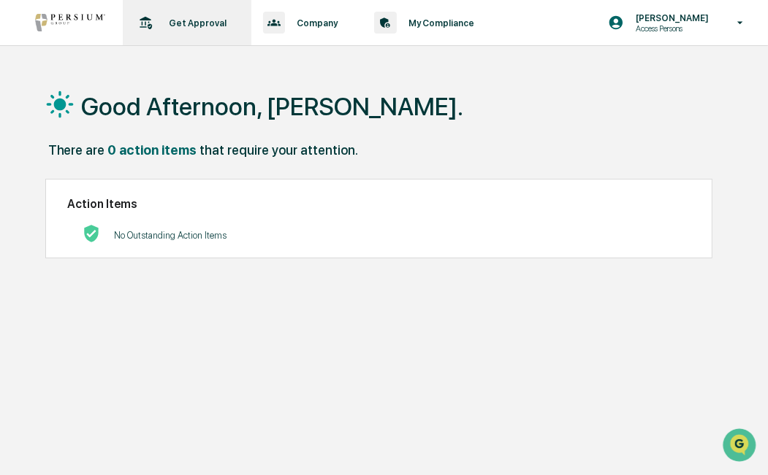
click at [202, 22] on p "Get Approval" at bounding box center [195, 23] width 77 height 11
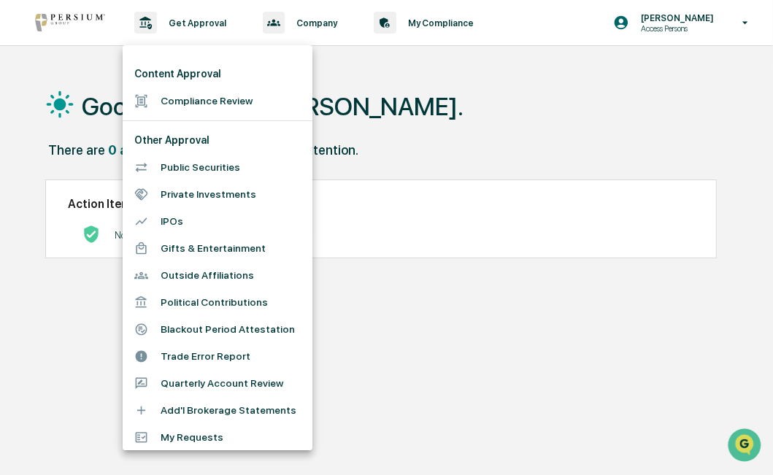
click at [246, 410] on li "Add'l Brokerage Statements" at bounding box center [218, 410] width 190 height 27
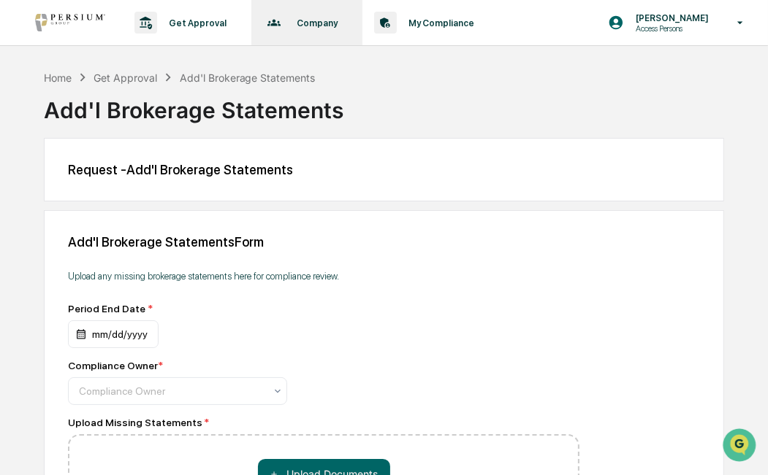
click at [317, 28] on div "Company Policies & Documents" at bounding box center [305, 22] width 97 height 45
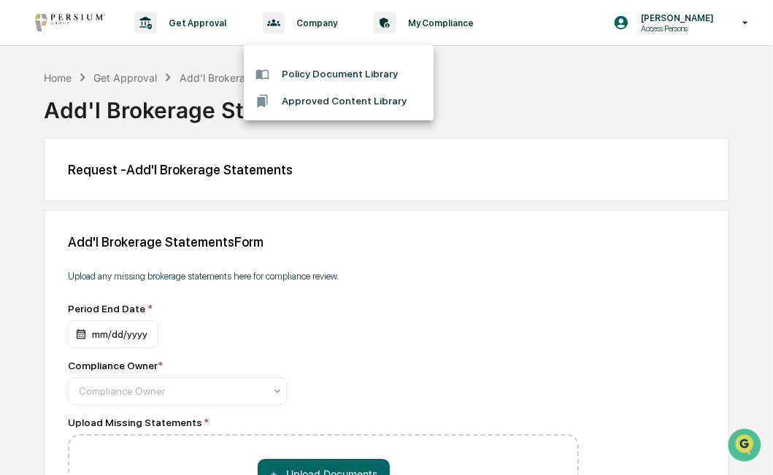
click at [505, 64] on div at bounding box center [386, 237] width 773 height 475
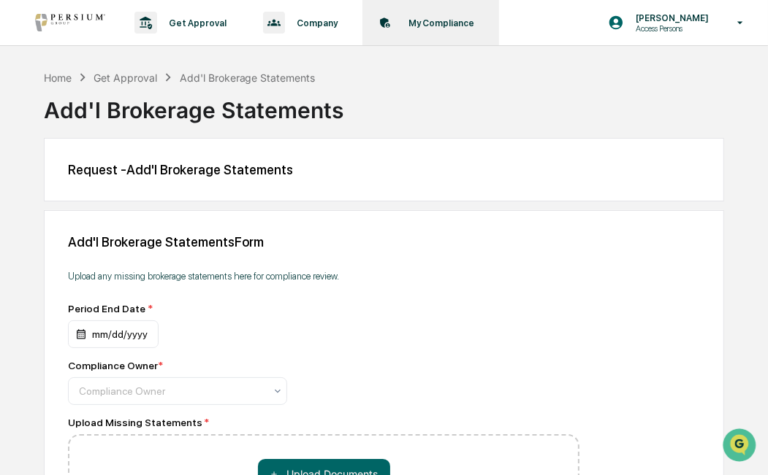
click at [444, 28] on div "My Compliance Data, Deadlines & Settings" at bounding box center [429, 22] width 122 height 45
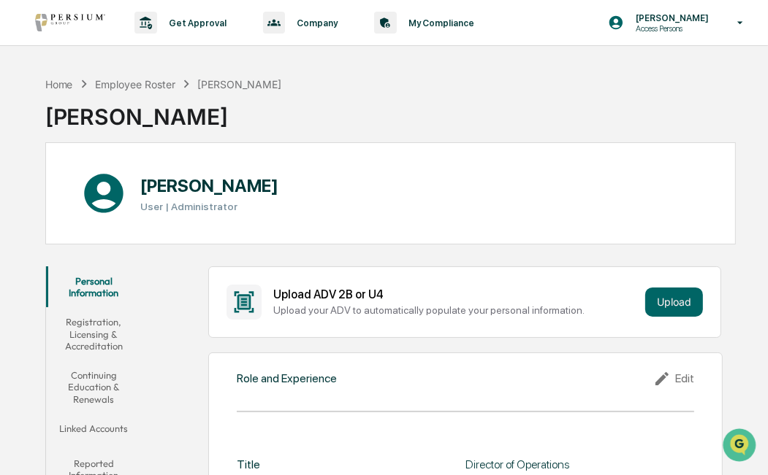
click at [561, 91] on div "Home Employee Roster Alison Gould Alison Gould" at bounding box center [390, 105] width 691 height 73
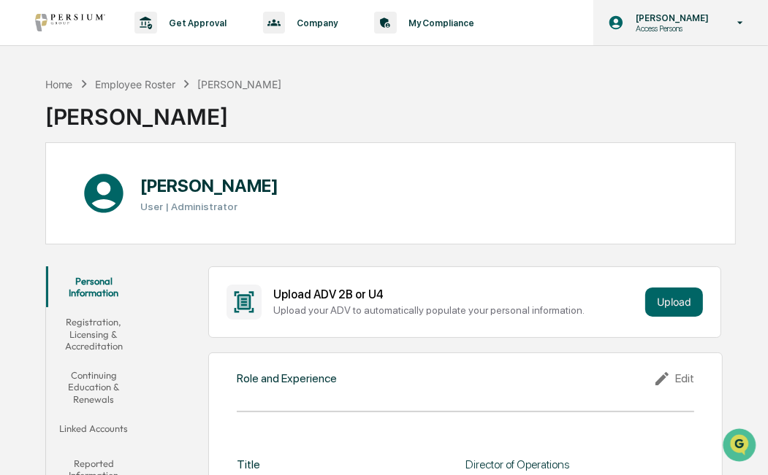
click at [663, 23] on p "Access Persons" at bounding box center [670, 28] width 92 height 10
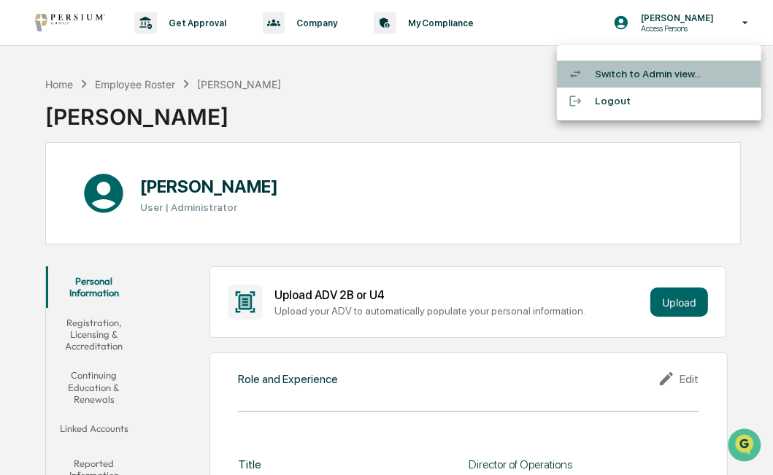
click at [635, 80] on li "Switch to Admin view..." at bounding box center [659, 74] width 204 height 27
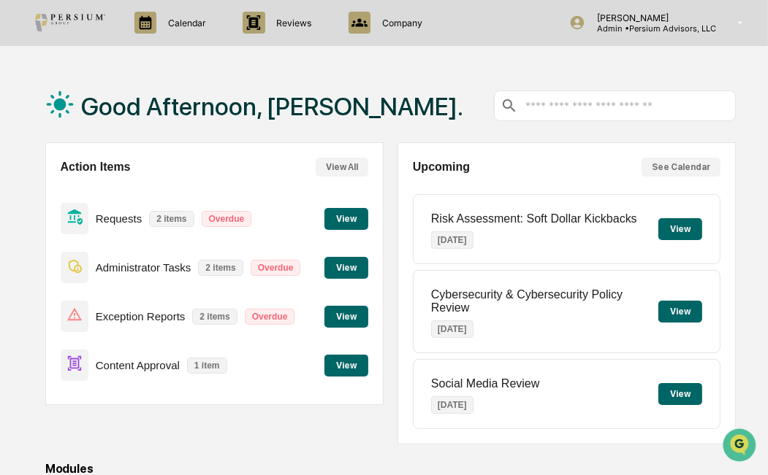
click at [441, 88] on div "Good Afternoon, Alison." at bounding box center [390, 105] width 691 height 73
click at [412, 90] on div "Good Afternoon, Alison." at bounding box center [390, 105] width 691 height 73
click at [412, 93] on div "Good Afternoon, Alison." at bounding box center [390, 105] width 691 height 73
click at [401, 110] on div "Good Afternoon, Alison." at bounding box center [390, 105] width 691 height 73
click at [383, 96] on div "Good Afternoon, Alison." at bounding box center [390, 105] width 691 height 73
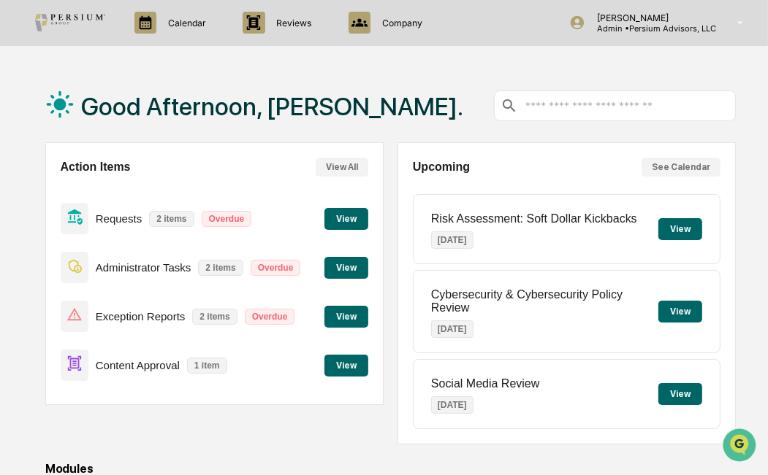
click at [380, 91] on div "Good Afternoon, Alison." at bounding box center [390, 105] width 691 height 73
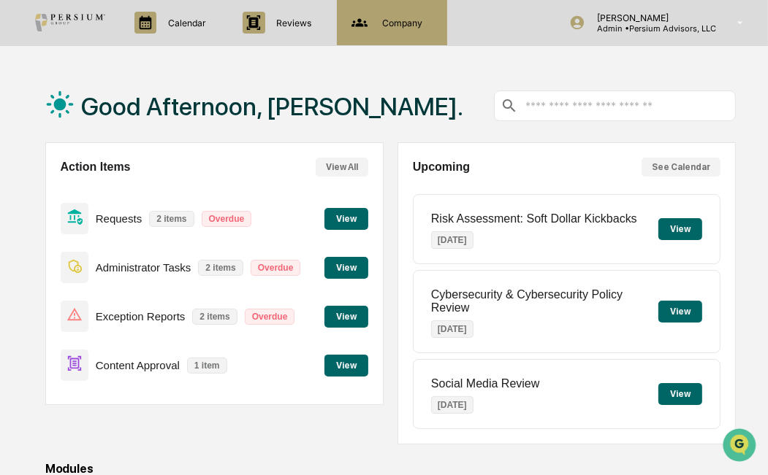
click at [409, 15] on div "Company People, Data, Settings" at bounding box center [391, 23] width 96 height 22
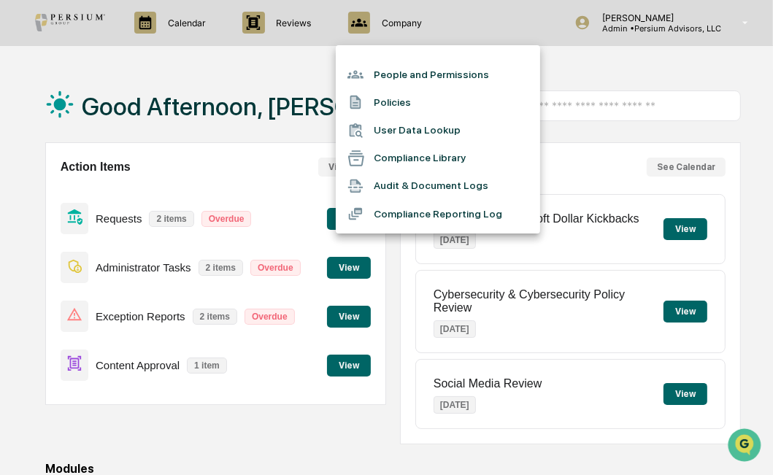
click at [420, 158] on li "Compliance Library" at bounding box center [438, 159] width 204 height 28
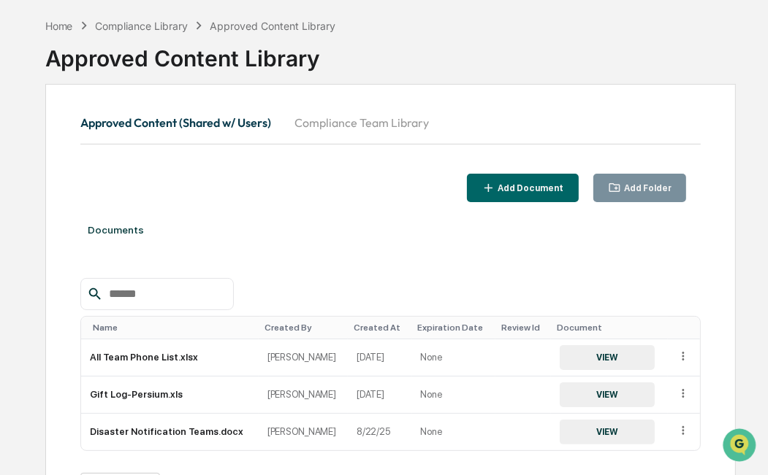
scroll to position [142, 0]
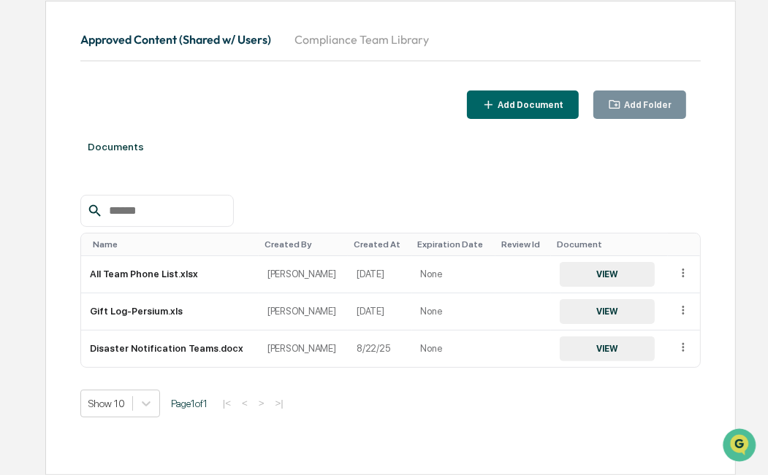
click at [464, 474] on div "Approved Content (Shared w/ Users) Compliance Team Library Add Document Add Fol…" at bounding box center [390, 238] width 691 height 475
click at [746, 167] on div "Home Compliance Library Approved Content Library Approved Content Library Appro…" at bounding box center [390, 202] width 735 height 548
click at [738, 165] on div "Home Compliance Library Approved Content Library Approved Content Library Appro…" at bounding box center [390, 202] width 735 height 548
click at [732, 112] on div "Approved Content (Shared w/ Users) Compliance Team Library Add Document Add Fol…" at bounding box center [390, 238] width 691 height 475
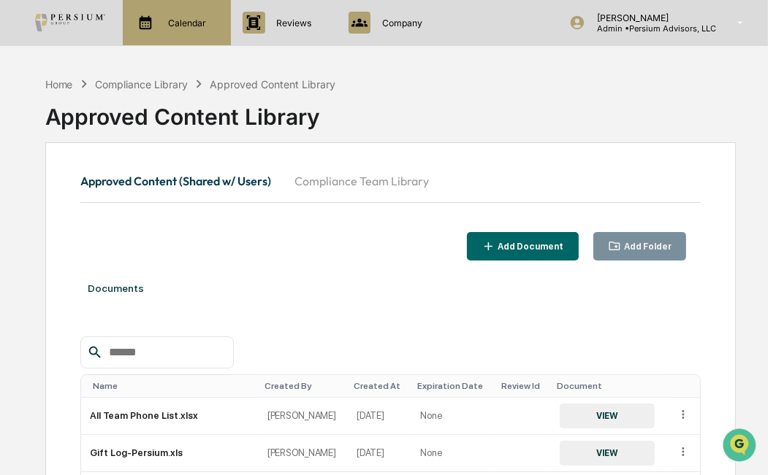
click at [181, 20] on p "Calendar" at bounding box center [184, 23] width 57 height 11
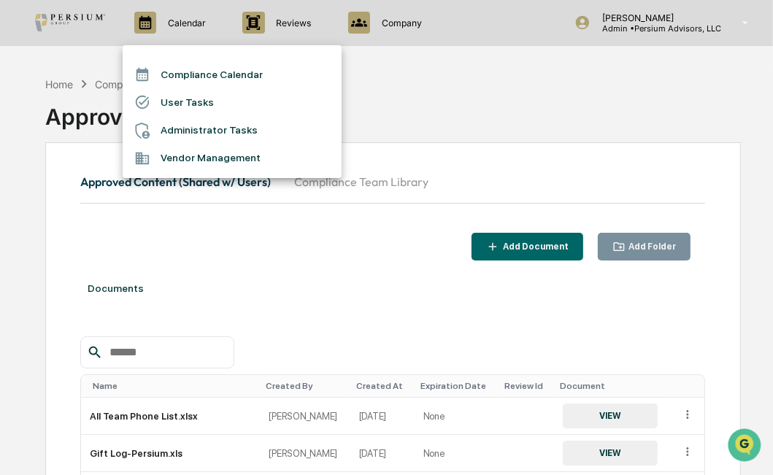
click at [543, 95] on div at bounding box center [386, 237] width 773 height 475
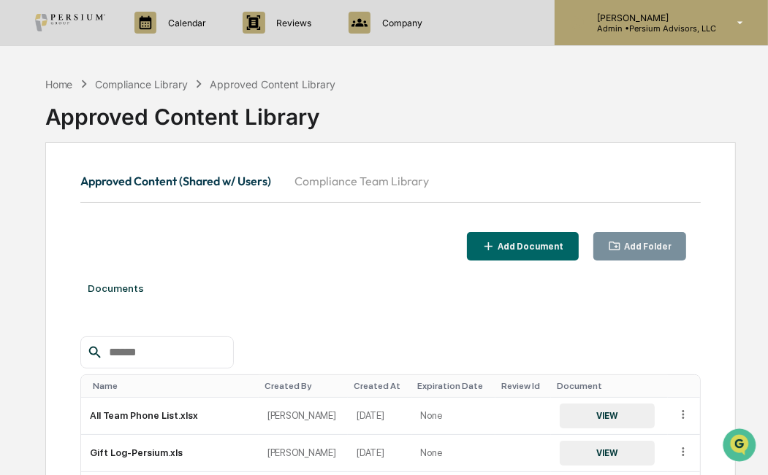
click at [622, 30] on p "Admin • Persium Advisors, LLC" at bounding box center [650, 28] width 131 height 10
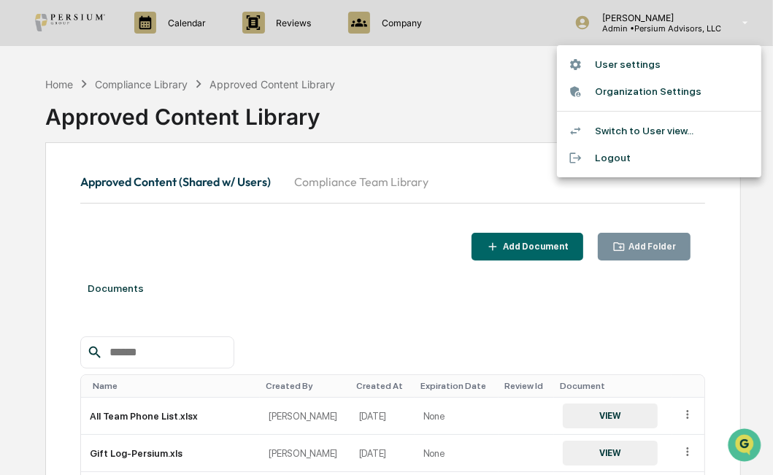
drag, startPoint x: 620, startPoint y: 117, endPoint x: 371, endPoint y: 110, distance: 249.1
click at [386, 111] on div "User settings Organization Settings Switch to User view... Logout" at bounding box center [386, 237] width 773 height 475
drag, startPoint x: 221, startPoint y: 58, endPoint x: 146, endPoint y: 61, distance: 75.3
click at [221, 58] on div at bounding box center [386, 237] width 773 height 475
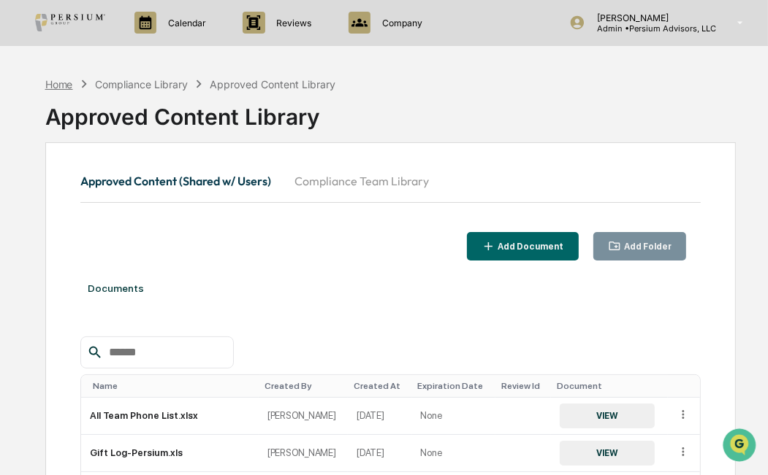
click at [70, 79] on div "Home" at bounding box center [59, 84] width 28 height 12
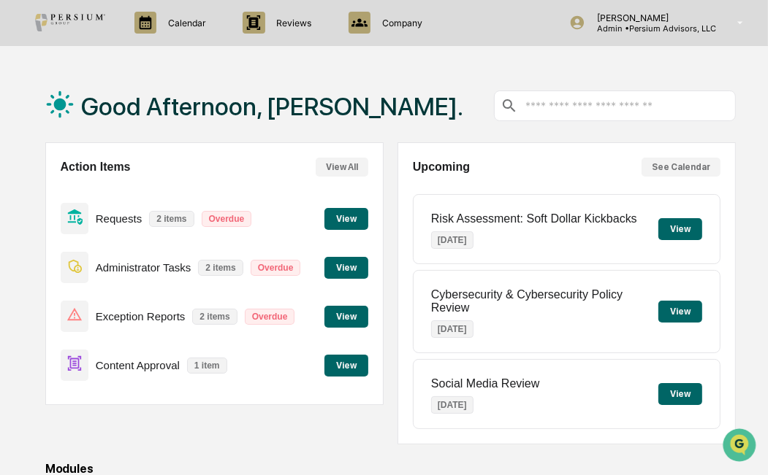
click at [356, 267] on button "View" at bounding box center [346, 268] width 44 height 22
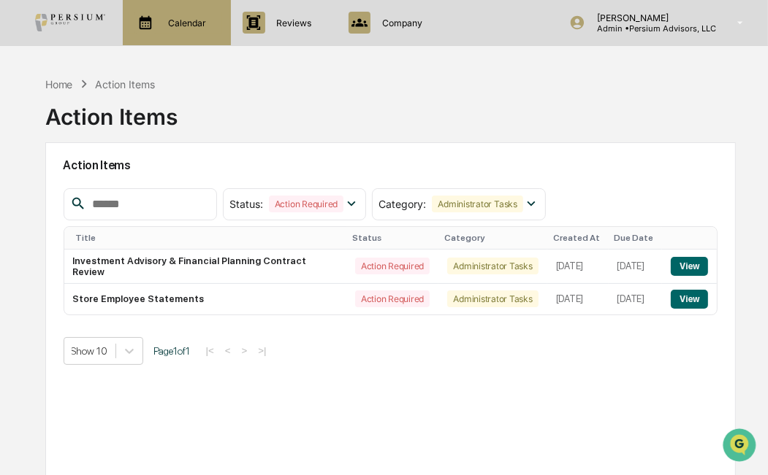
click at [181, 31] on div "Calendar Manage Tasks" at bounding box center [175, 23] width 93 height 22
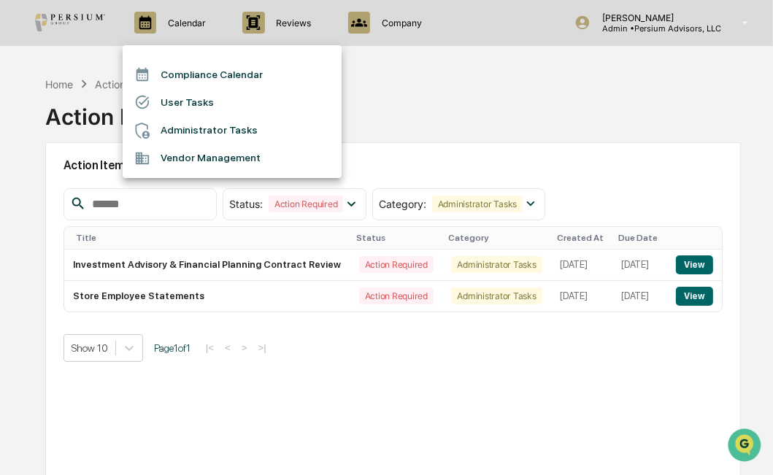
click at [73, 89] on div at bounding box center [386, 237] width 773 height 475
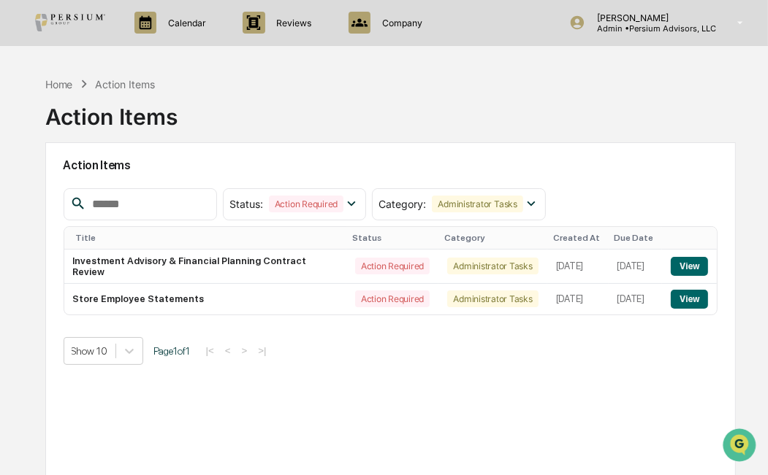
click at [61, 88] on div "Compliance Calendar User Tasks Administrator Tasks Vendor Management" at bounding box center [384, 237] width 768 height 475
click at [61, 85] on div "Home" at bounding box center [59, 84] width 28 height 12
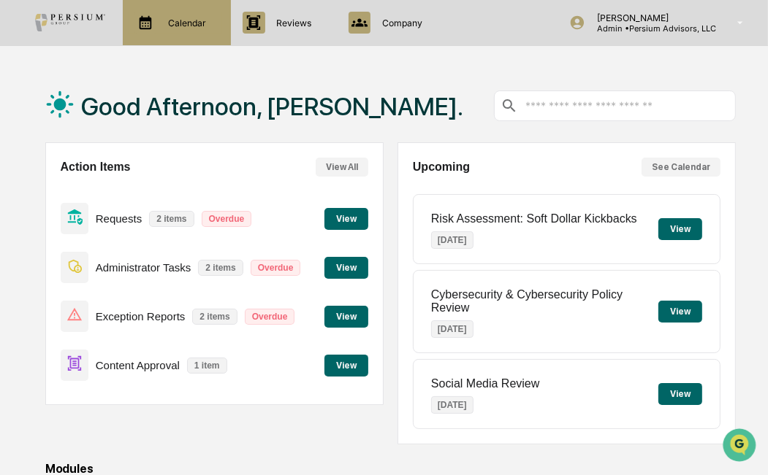
click at [202, 22] on p "Calendar" at bounding box center [184, 23] width 57 height 11
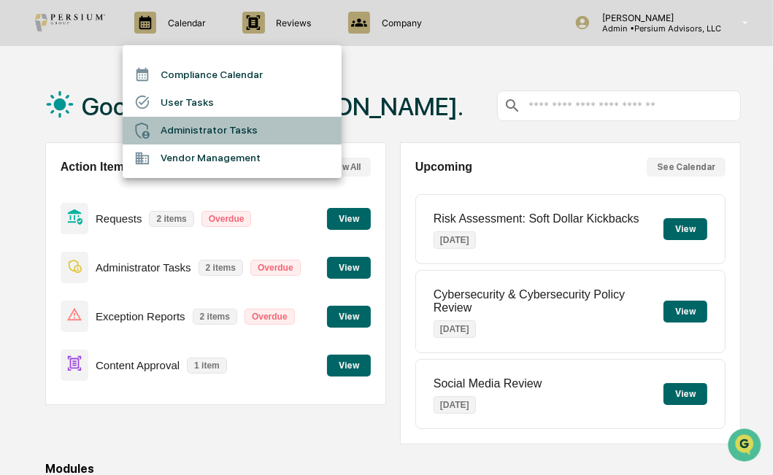
click at [197, 127] on li "Administrator Tasks" at bounding box center [232, 131] width 219 height 28
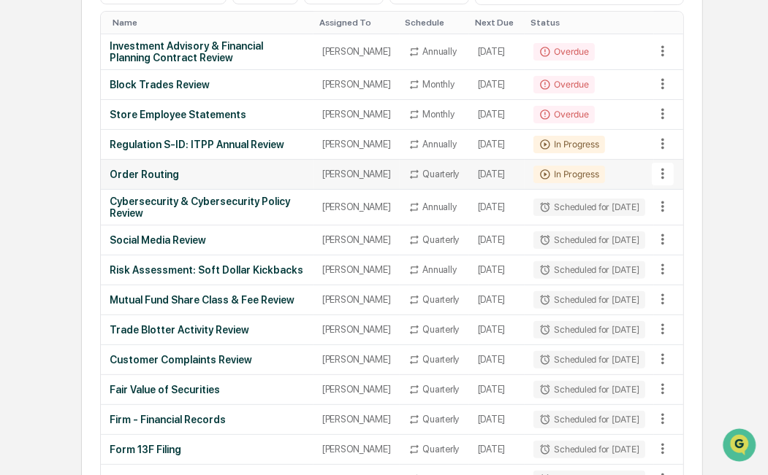
scroll to position [175, 0]
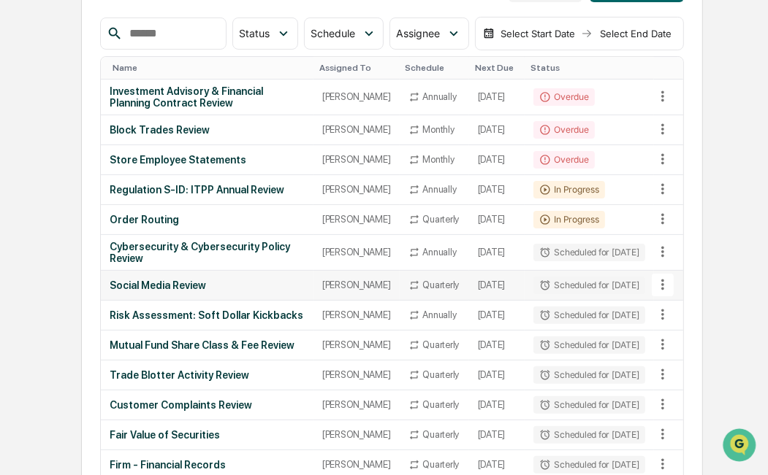
click at [207, 291] on div "Social Media Review" at bounding box center [207, 286] width 194 height 12
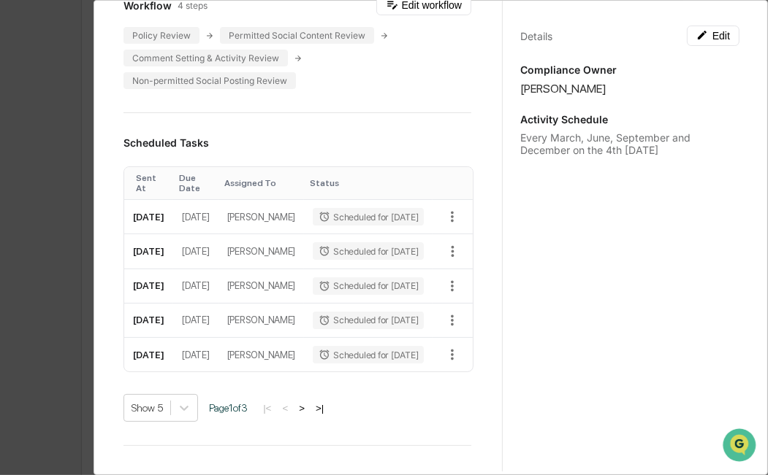
scroll to position [0, 0]
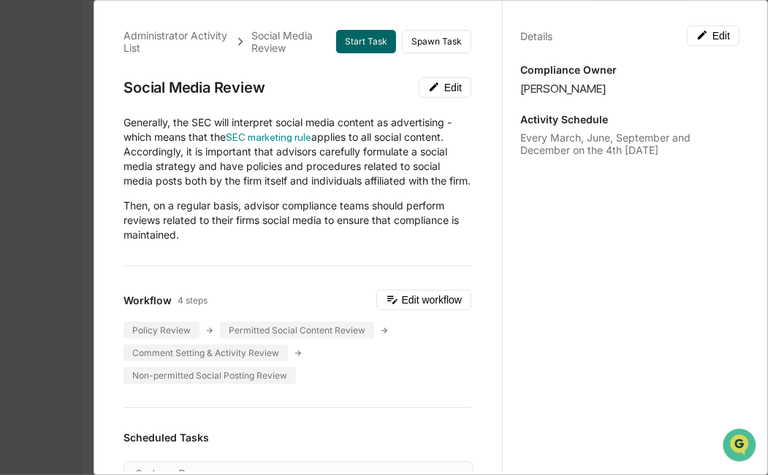
click at [56, 148] on div "Administrator Activity List Social Media Review Start Task Spawn Task Social Me…" at bounding box center [384, 237] width 768 height 475
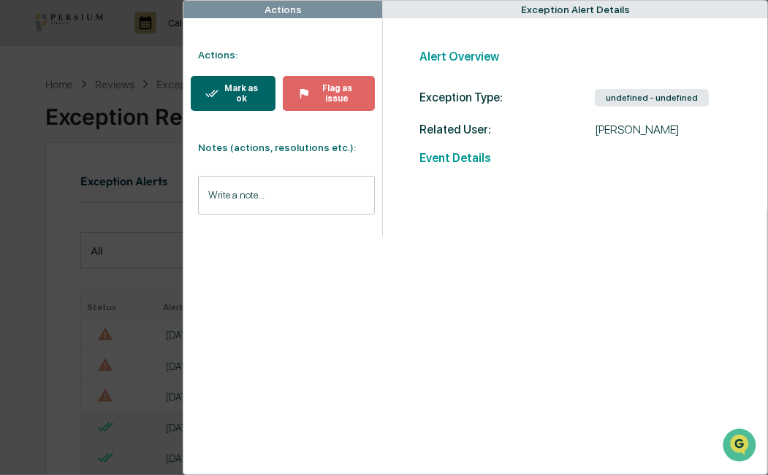
click at [243, 93] on div "Mark as ok" at bounding box center [240, 93] width 42 height 20
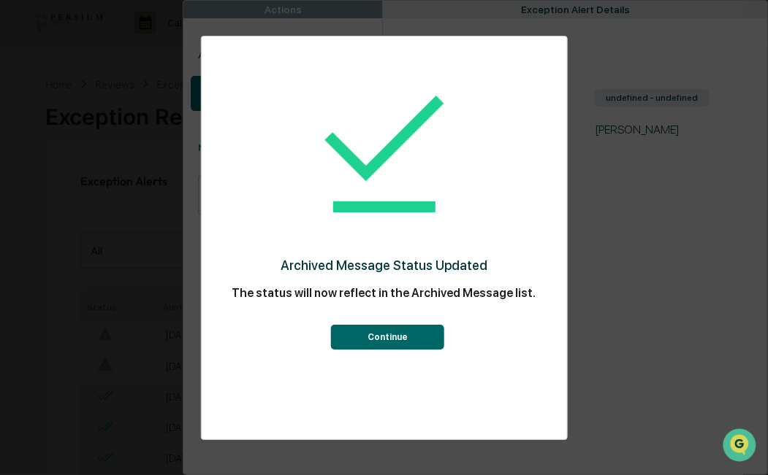
click at [401, 329] on button "Continue" at bounding box center [387, 337] width 113 height 25
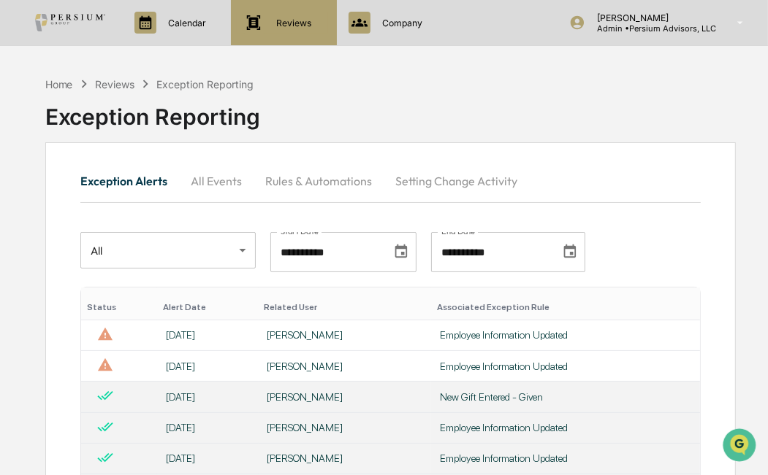
click at [294, 29] on div "Reviews Approval Management" at bounding box center [282, 23] width 91 height 22
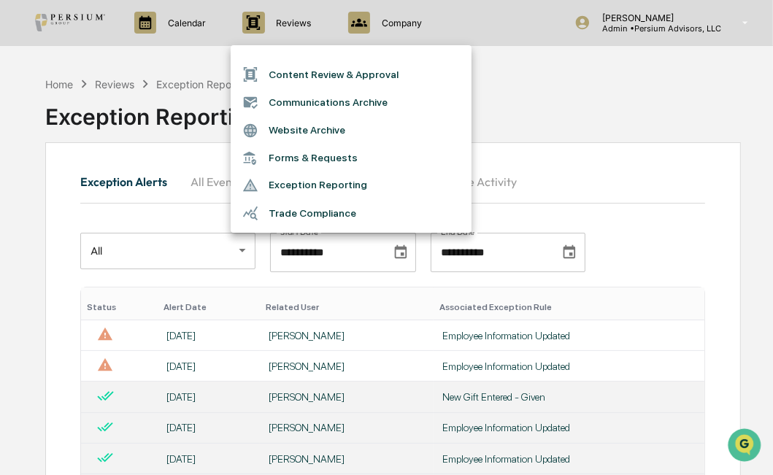
click at [389, 26] on div at bounding box center [386, 237] width 773 height 475
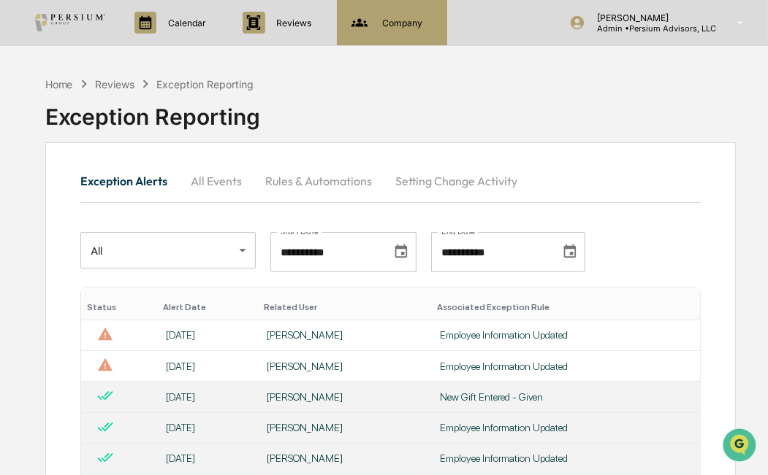
click at [411, 23] on p "Company" at bounding box center [399, 23] width 59 height 11
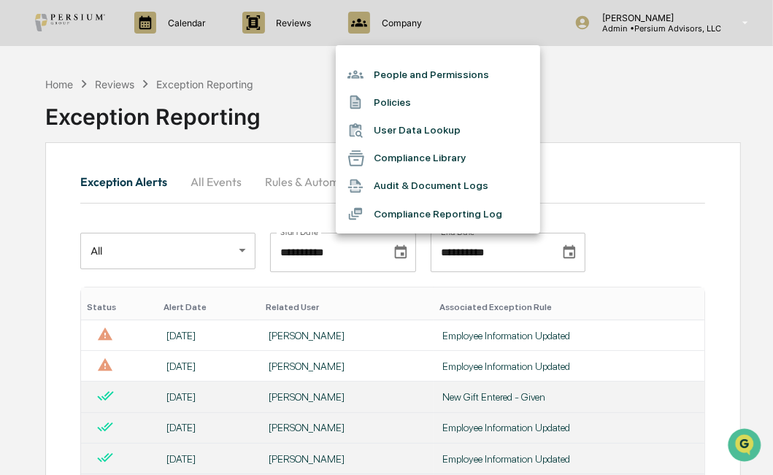
click at [288, 28] on div at bounding box center [386, 237] width 773 height 475
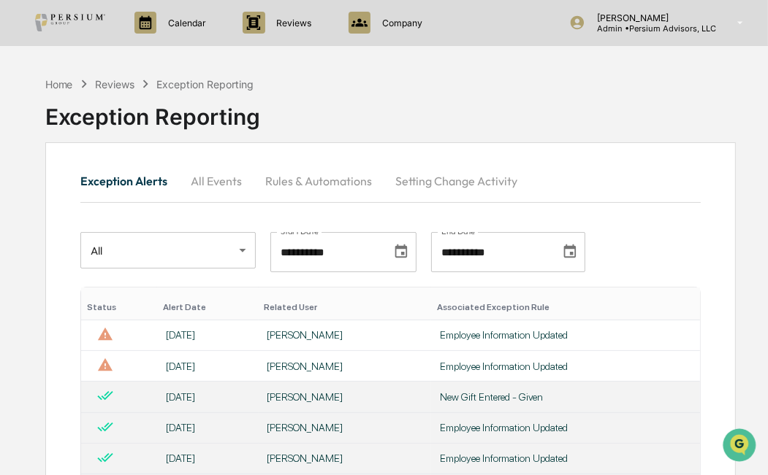
click at [269, 26] on p "Reviews" at bounding box center [292, 23] width 54 height 11
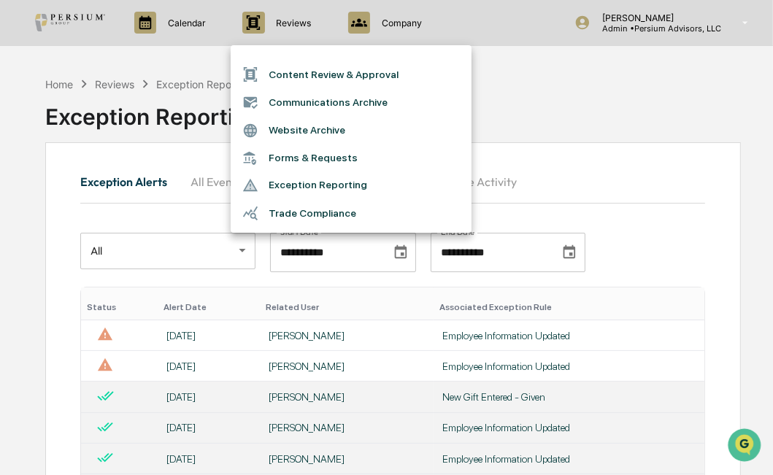
click at [322, 74] on li "Content Review & Approval" at bounding box center [351, 75] width 241 height 28
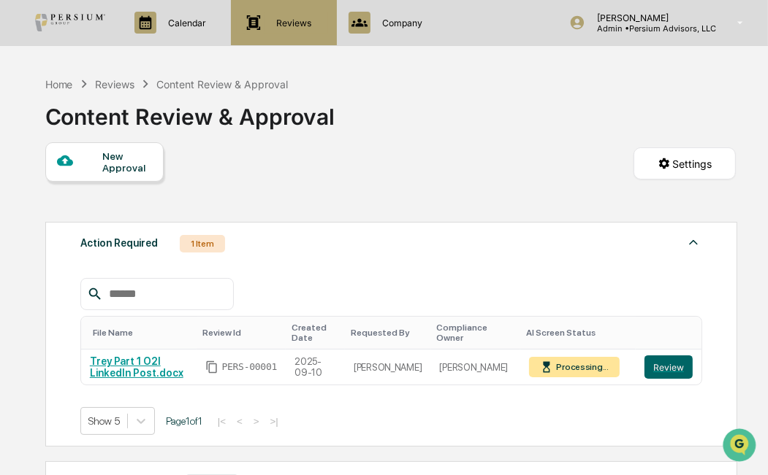
click at [291, 26] on p "Reviews" at bounding box center [292, 23] width 54 height 11
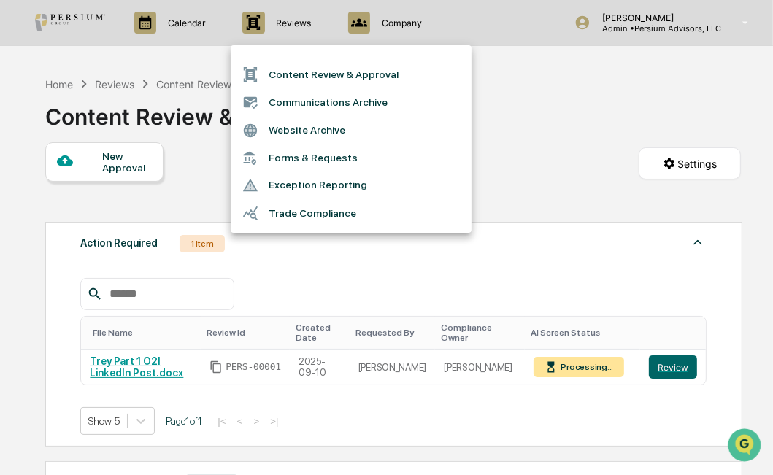
click at [303, 157] on li "Forms & Requests" at bounding box center [351, 158] width 241 height 27
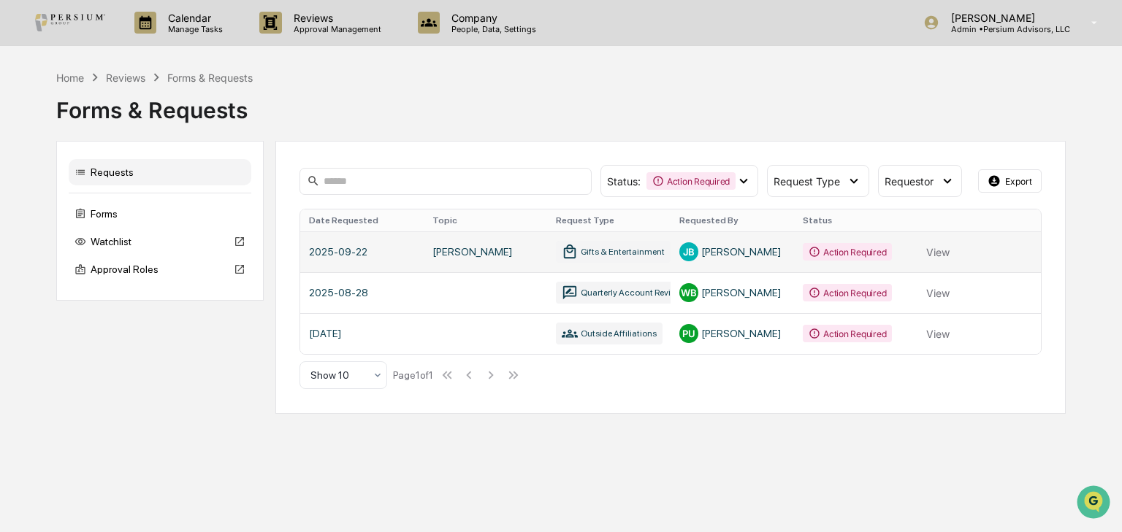
click at [767, 250] on link at bounding box center [670, 252] width 741 height 41
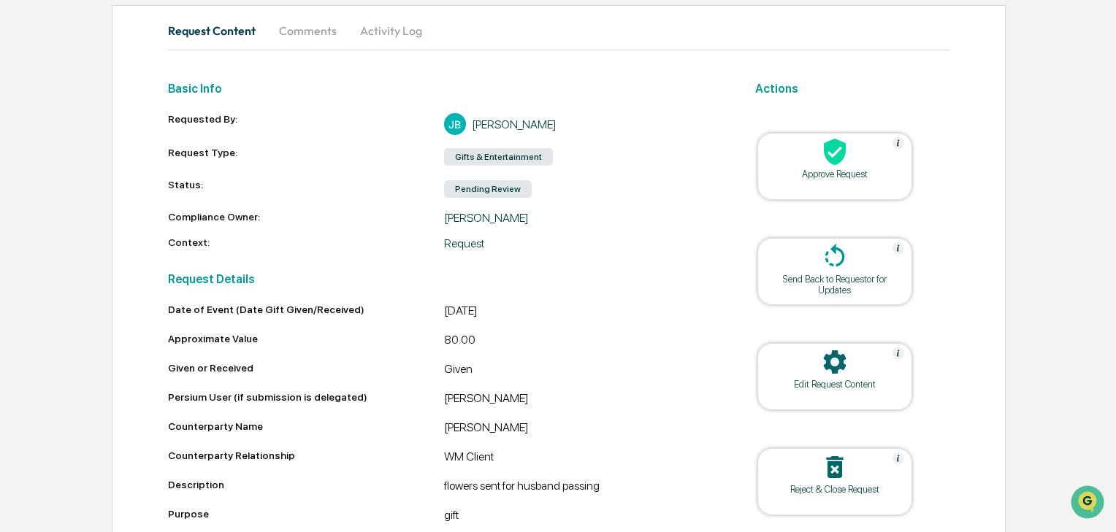
scroll to position [80, 0]
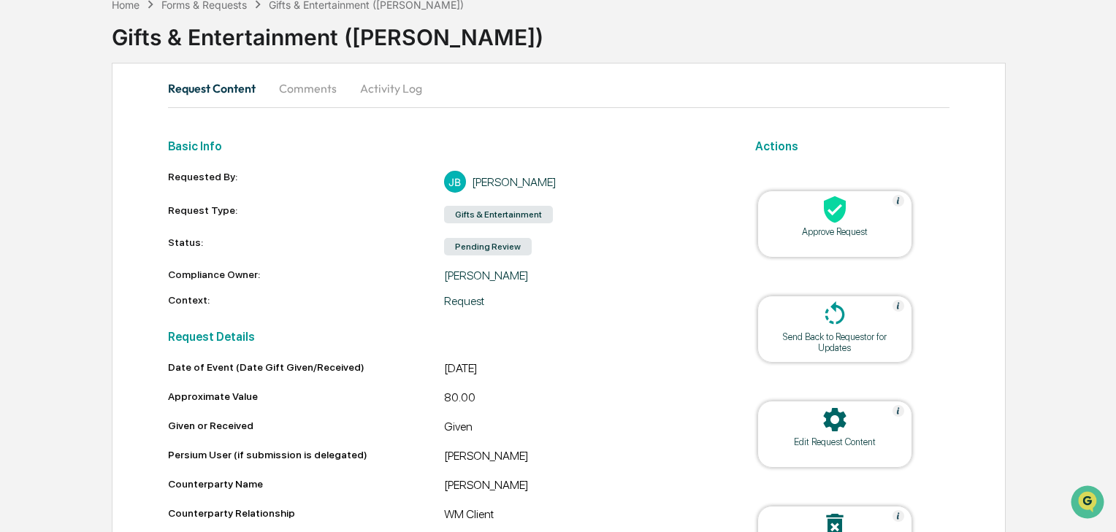
click at [767, 218] on icon at bounding box center [834, 209] width 29 height 29
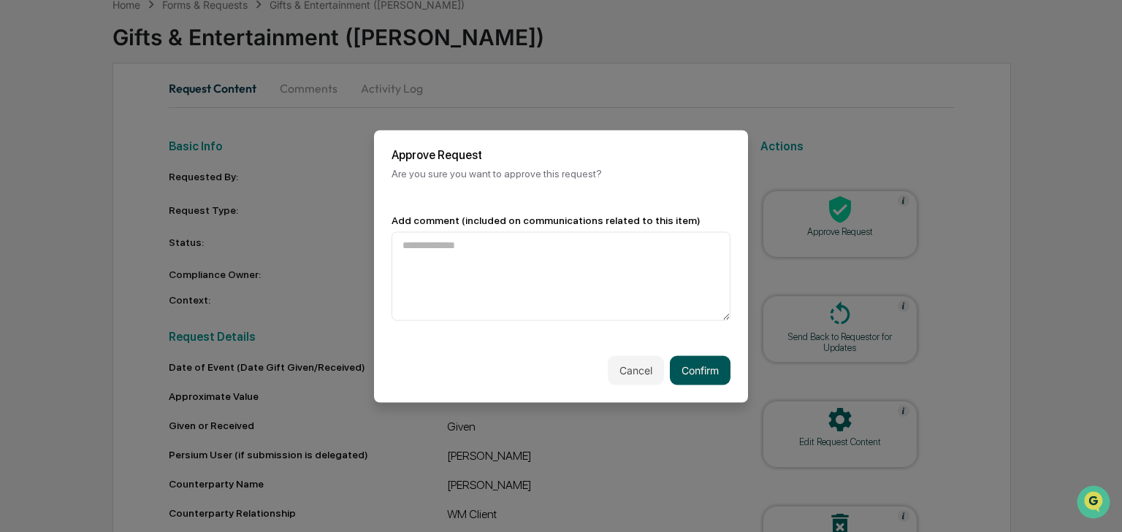
click at [707, 363] on button "Confirm" at bounding box center [700, 370] width 61 height 29
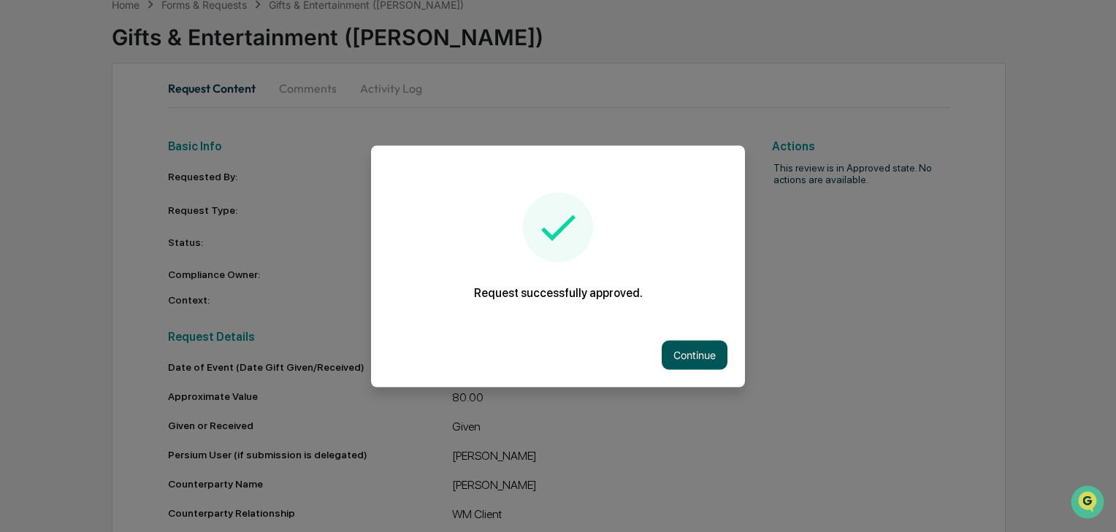
click at [695, 356] on button "Continue" at bounding box center [695, 354] width 66 height 29
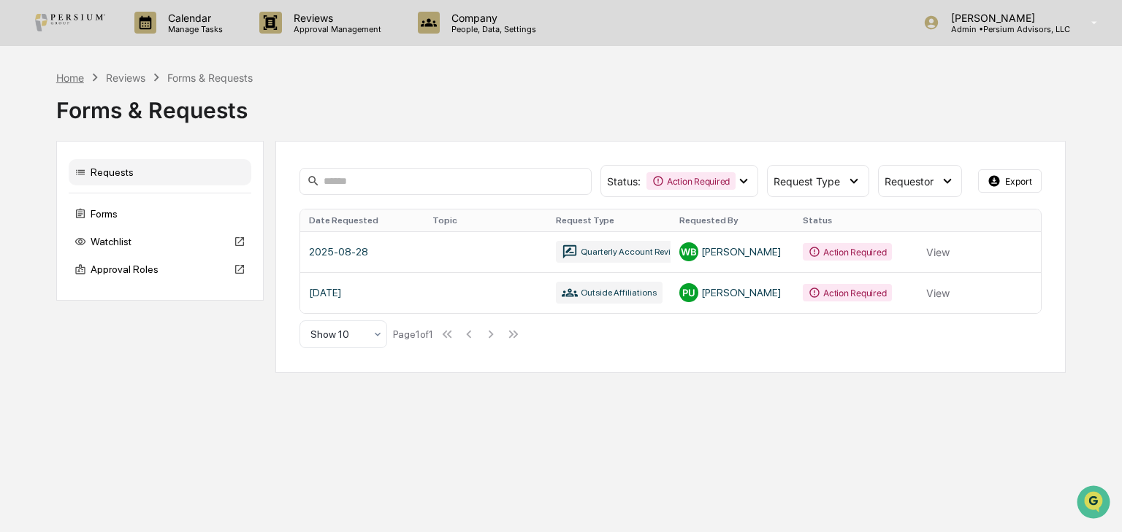
click at [74, 80] on div "Home" at bounding box center [70, 78] width 28 height 12
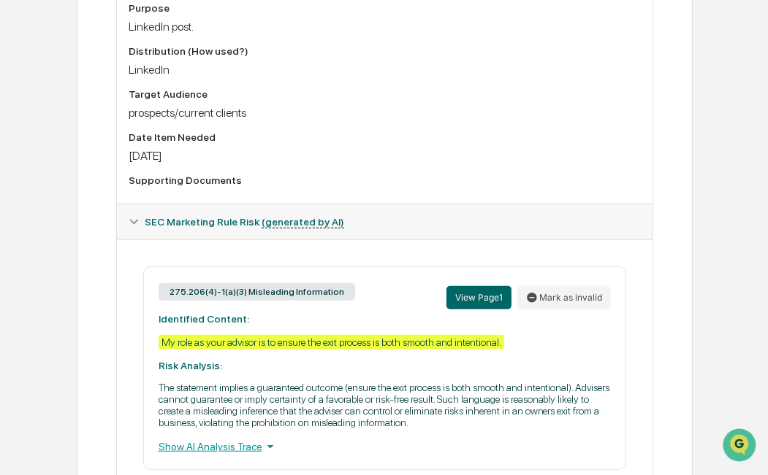
scroll to position [584, 0]
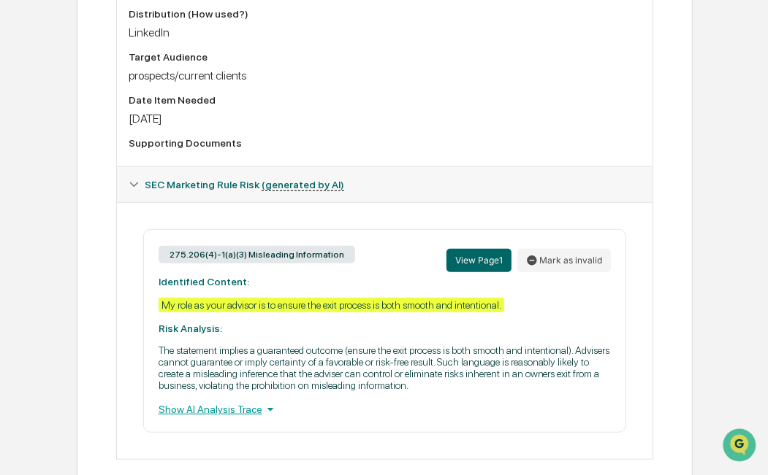
click at [409, 347] on div "275.206(4)-1(a)(3) Misleading Information View Page 1 [PERSON_NAME] as invalid …" at bounding box center [384, 331] width 483 height 204
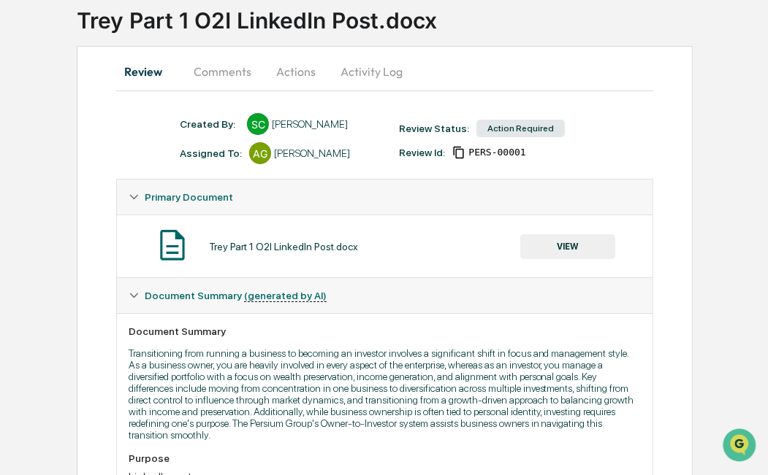
scroll to position [0, 0]
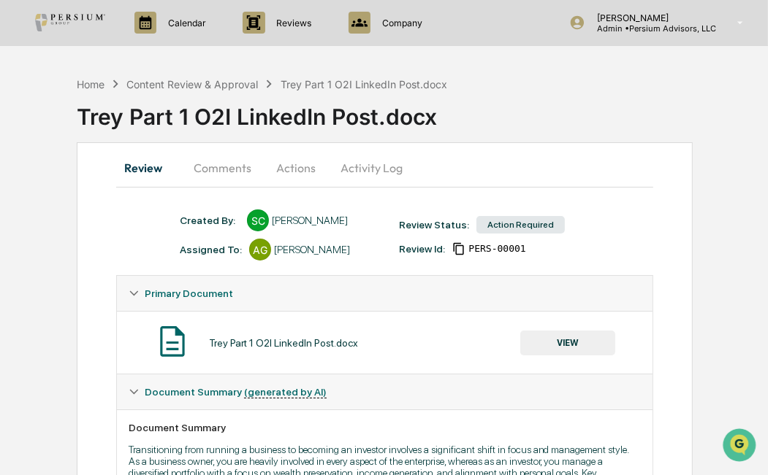
click at [236, 164] on button "Comments" at bounding box center [222, 167] width 81 height 35
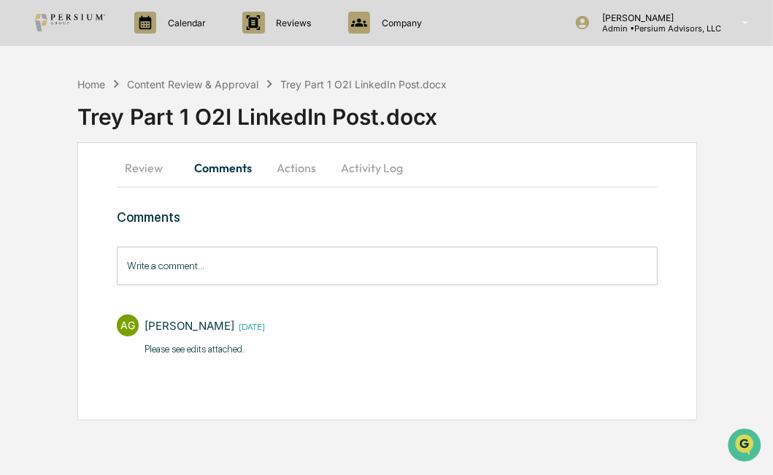
click at [293, 169] on button "Actions" at bounding box center [297, 167] width 66 height 35
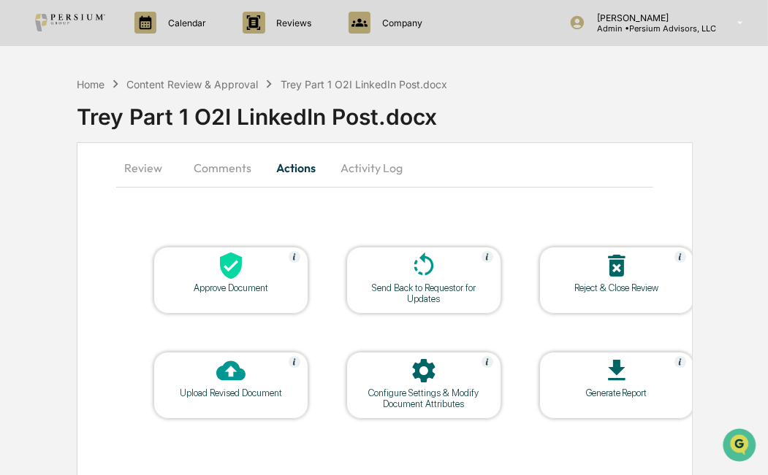
click at [137, 166] on button "Review" at bounding box center [149, 167] width 66 height 35
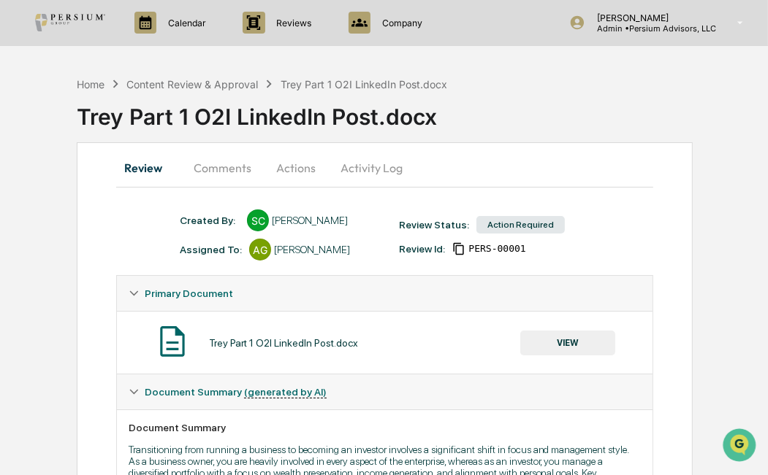
click at [291, 162] on button "Actions" at bounding box center [296, 167] width 66 height 35
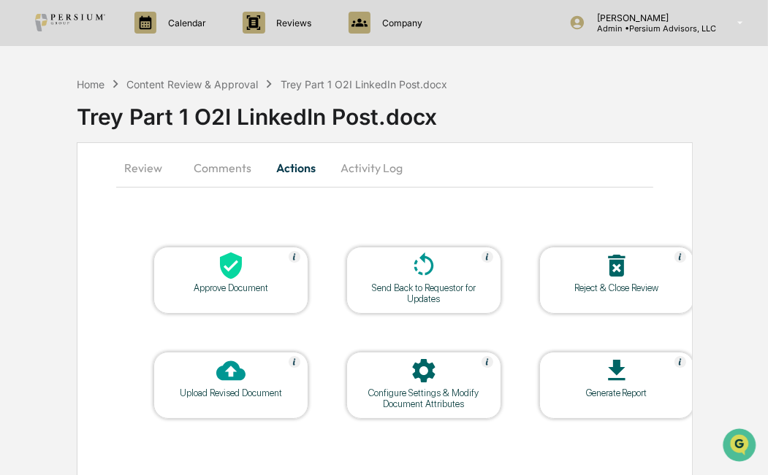
click at [158, 166] on button "Review" at bounding box center [149, 167] width 66 height 35
